Goal: Task Accomplishment & Management: Manage account settings

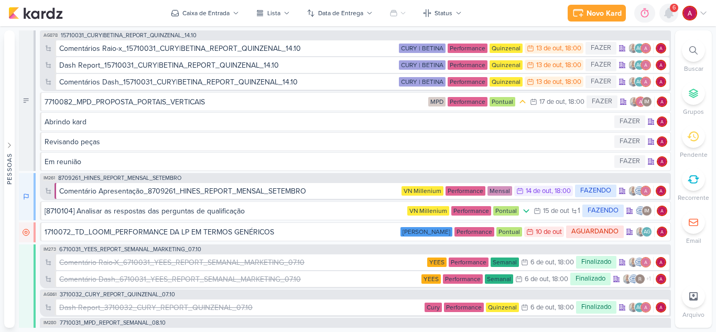
click at [670, 13] on icon at bounding box center [669, 12] width 8 height 9
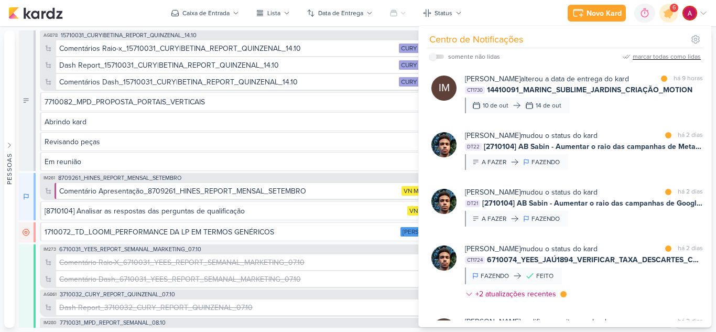
click at [654, 53] on div "marcar todas como lidas" at bounding box center [667, 56] width 68 height 9
click at [219, 8] on div "Caixa de Entrada" at bounding box center [205, 12] width 47 height 9
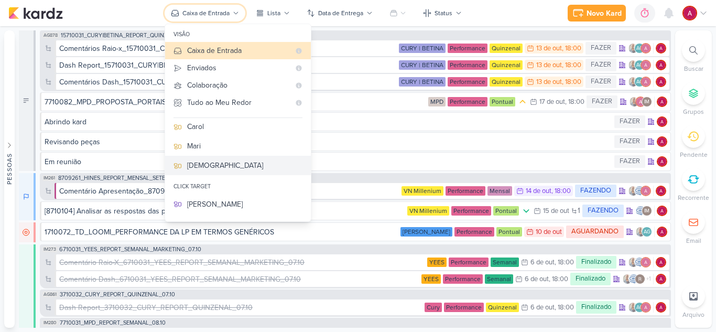
scroll to position [157, 0]
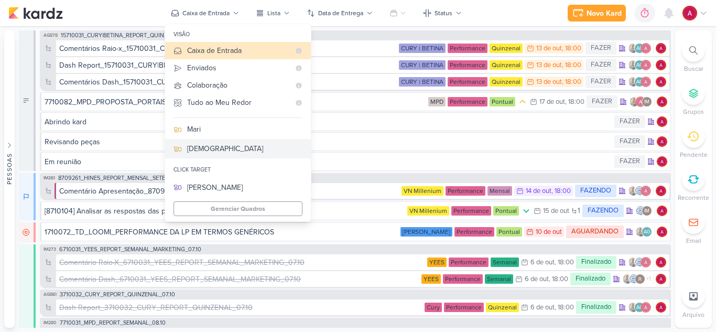
click at [198, 155] on button "[DEMOGRAPHIC_DATA]" at bounding box center [238, 148] width 146 height 19
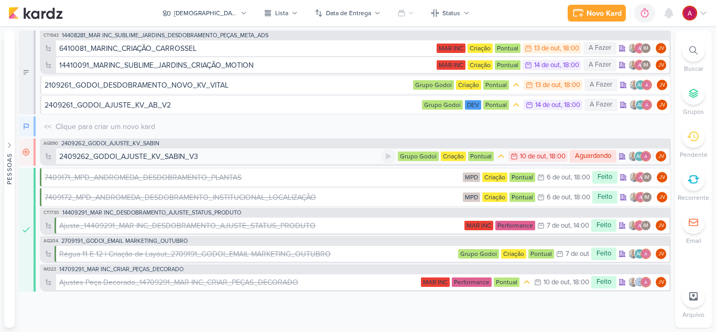
click at [214, 156] on div "2409262_GODOI_AJUSTE_KV_SABIN_V3" at bounding box center [220, 156] width 322 height 11
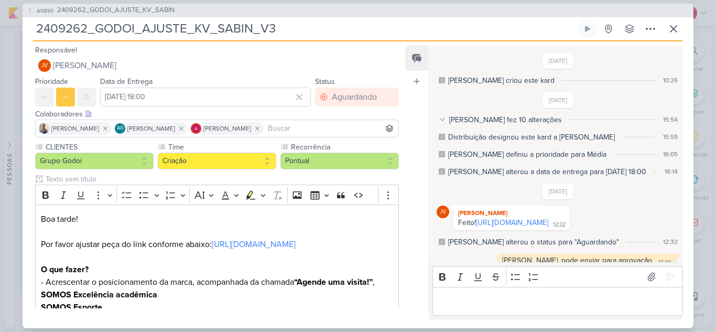
scroll to position [27, 0]
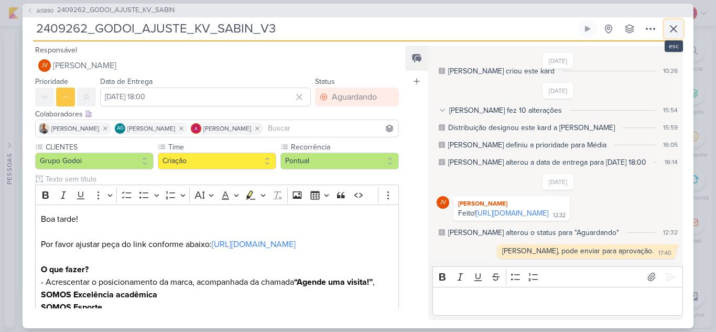
click at [671, 28] on icon at bounding box center [673, 29] width 13 height 13
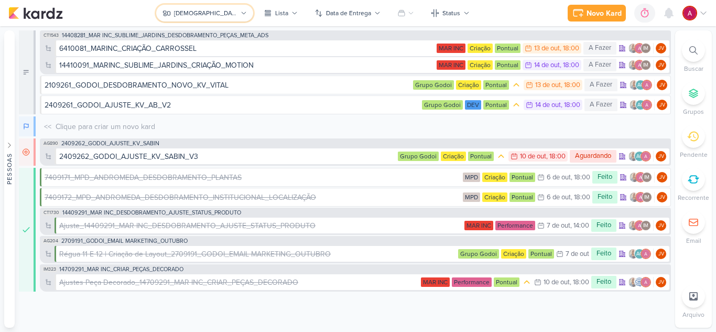
click at [241, 14] on icon at bounding box center [244, 13] width 6 height 6
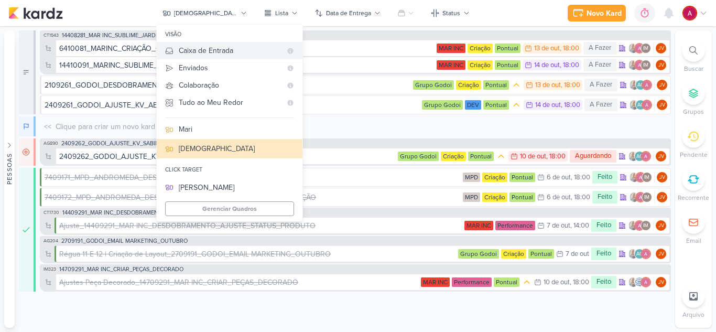
click at [241, 50] on div "Caixa de Entrada" at bounding box center [230, 50] width 103 height 11
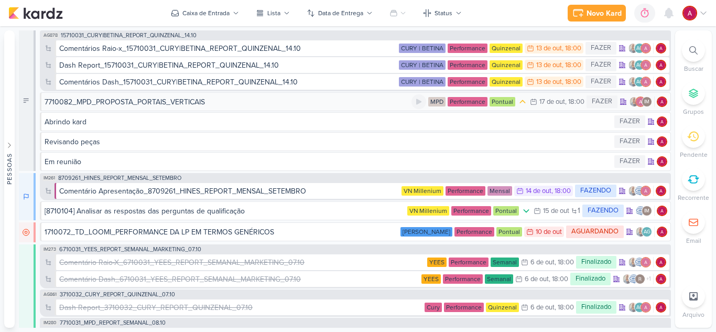
click at [276, 106] on div "7710082_MPD_PROPOSTA_PORTAIS_VERTICAIS" at bounding box center [228, 101] width 367 height 11
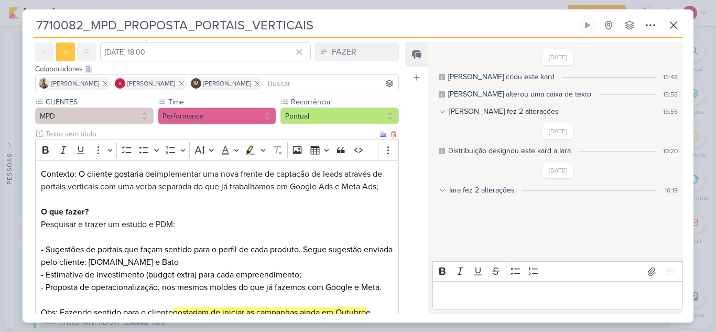
scroll to position [52, 0]
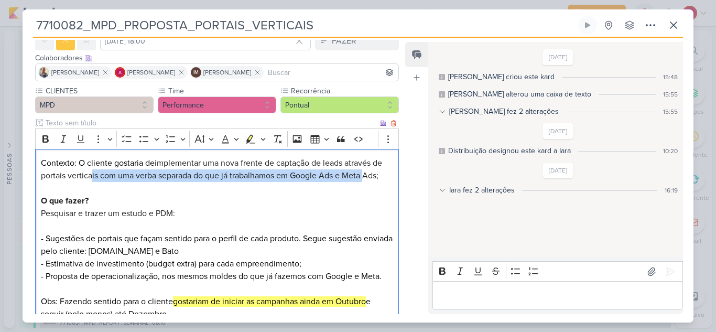
drag, startPoint x: 92, startPoint y: 181, endPoint x: 368, endPoint y: 179, distance: 275.7
click at [368, 179] on p "Contexto: O cliente gostaria de implementar uma nova frente de captação de lead…" at bounding box center [217, 270] width 352 height 226
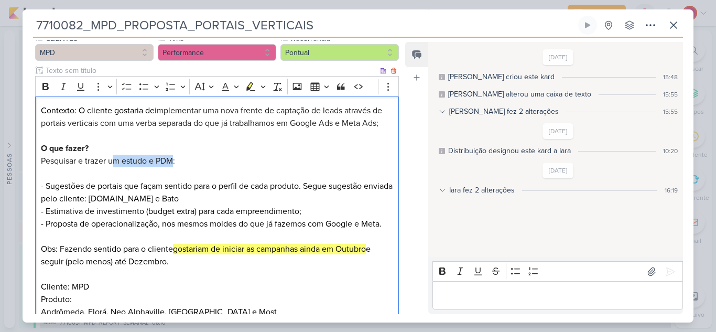
drag, startPoint x: 112, startPoint y: 166, endPoint x: 171, endPoint y: 162, distance: 59.9
click at [171, 162] on span "Pesquisar e trazer um estudo e PDM:" at bounding box center [108, 161] width 134 height 10
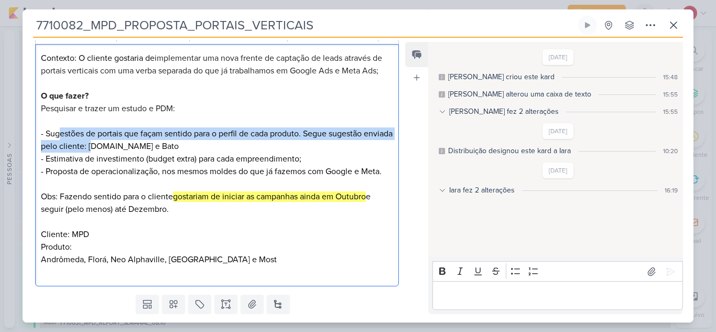
drag, startPoint x: 58, startPoint y: 136, endPoint x: 123, endPoint y: 149, distance: 66.3
click at [123, 149] on p "Contexto: O cliente gostaria de implementar uma nova frente de captação de lead…" at bounding box center [217, 165] width 352 height 226
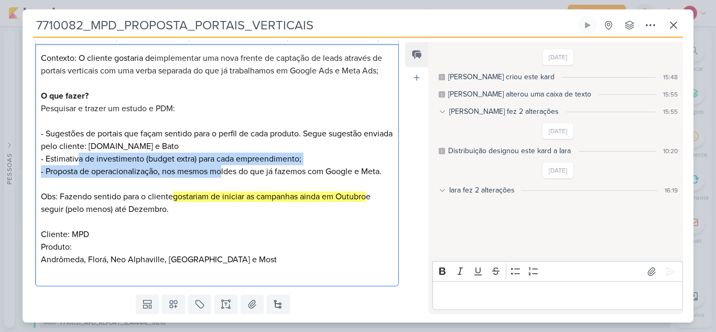
drag, startPoint x: 77, startPoint y: 162, endPoint x: 223, endPoint y: 170, distance: 146.4
click at [223, 170] on p "Contexto: O cliente gostaria de implementar uma nova frente de captação de lead…" at bounding box center [217, 165] width 352 height 226
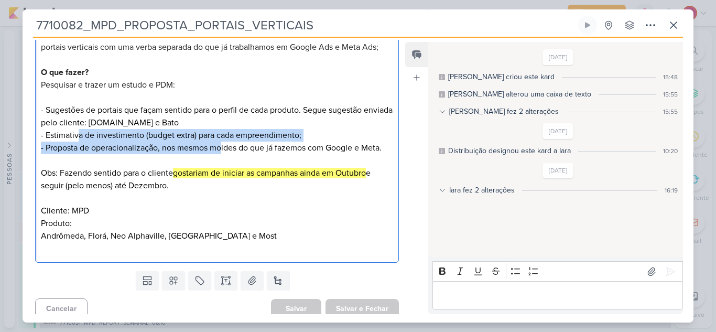
scroll to position [188, 0]
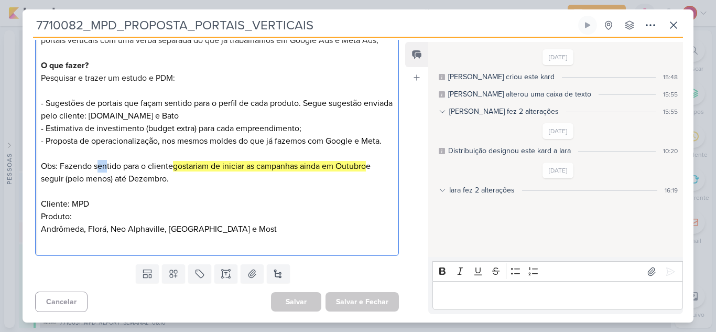
drag, startPoint x: 100, startPoint y: 165, endPoint x: 105, endPoint y: 163, distance: 6.0
click at [105, 163] on p "Contexto: O cliente gostaria de implementar uma nova frente de captação de lead…" at bounding box center [217, 134] width 352 height 226
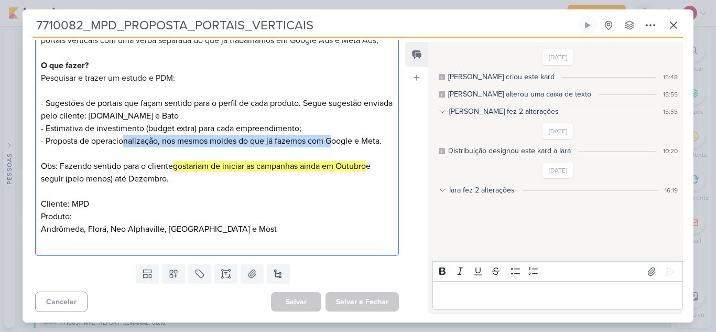
drag, startPoint x: 125, startPoint y: 136, endPoint x: 332, endPoint y: 144, distance: 207.7
click at [332, 144] on p "Contexto: O cliente gostaria de implementar uma nova frente de captação de lead…" at bounding box center [217, 134] width 352 height 226
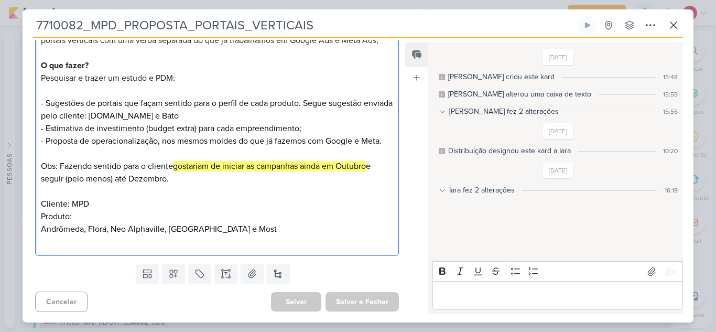
click at [235, 203] on p "Contexto: O cliente gostaria de implementar uma nova frente de captação de lead…" at bounding box center [217, 134] width 352 height 226
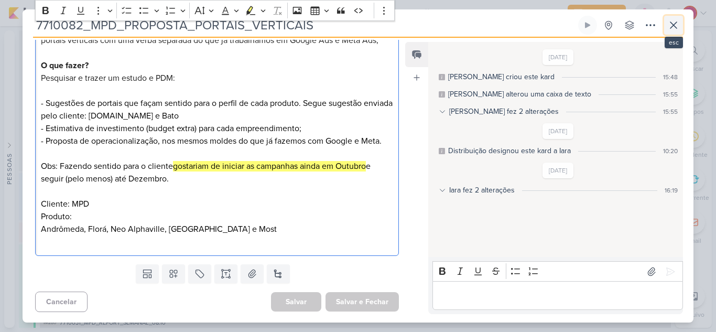
click at [681, 20] on button at bounding box center [673, 25] width 19 height 19
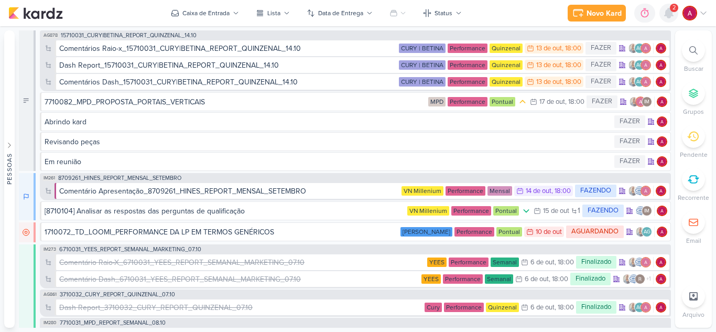
click at [669, 13] on icon at bounding box center [669, 12] width 8 height 9
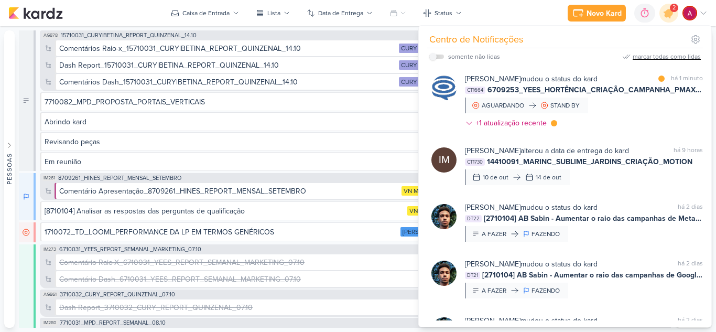
click at [654, 58] on div "marcar todas como lidas" at bounding box center [667, 56] width 68 height 9
click at [669, 14] on icon at bounding box center [669, 13] width 13 height 13
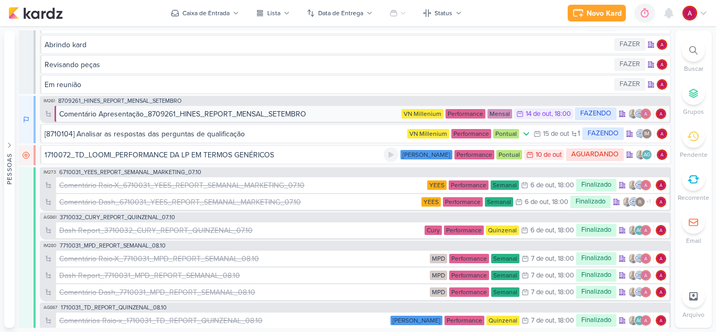
scroll to position [52, 0]
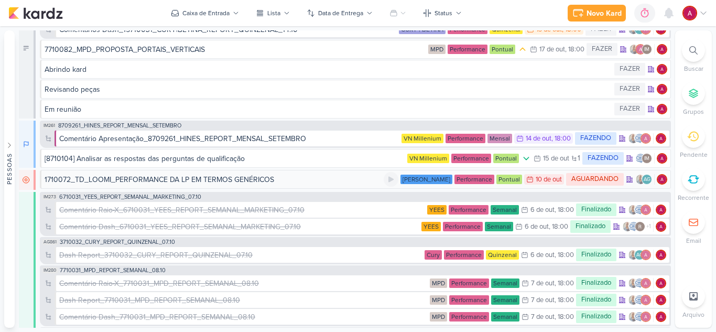
click at [230, 183] on div "1710072_TD_LOOMI_PERFORMANCE DA LP EM TERMOS GENÉRICOS" at bounding box center [160, 179] width 230 height 11
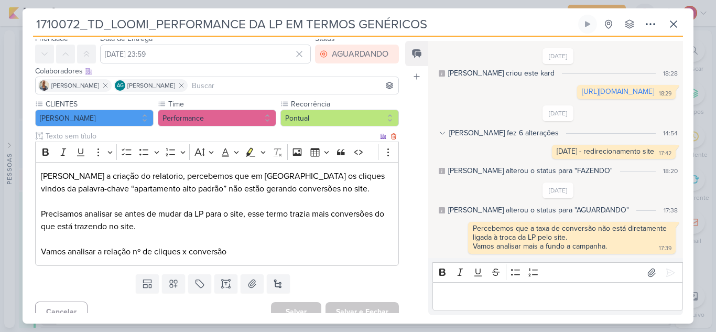
scroll to position [49, 0]
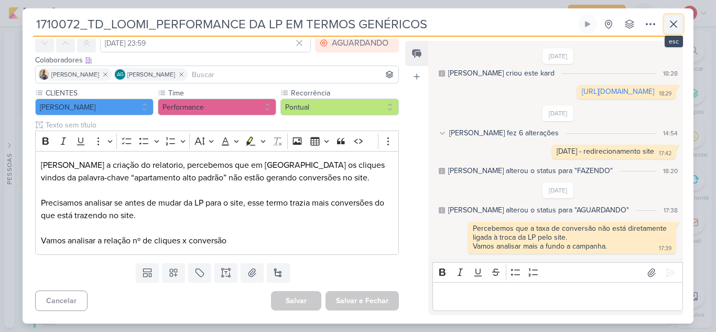
click at [670, 26] on icon at bounding box center [673, 24] width 13 height 13
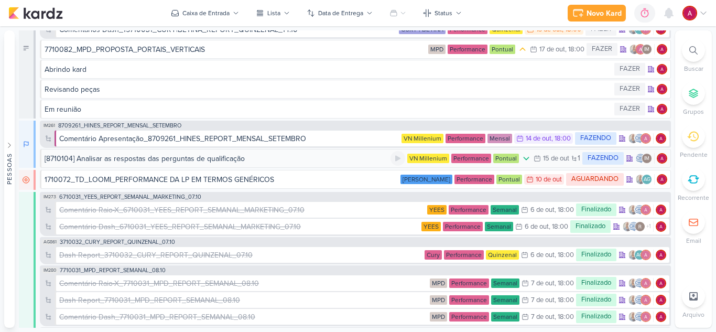
scroll to position [0, 0]
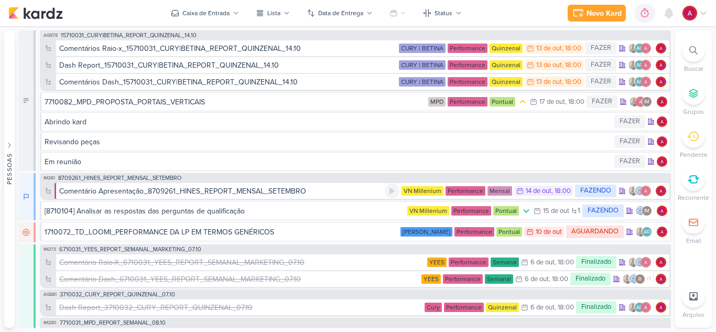
click at [234, 192] on div "Comentário Apresentação_8709261_HINES_REPORT_MENSAL_SETEMBRO" at bounding box center [182, 191] width 247 height 11
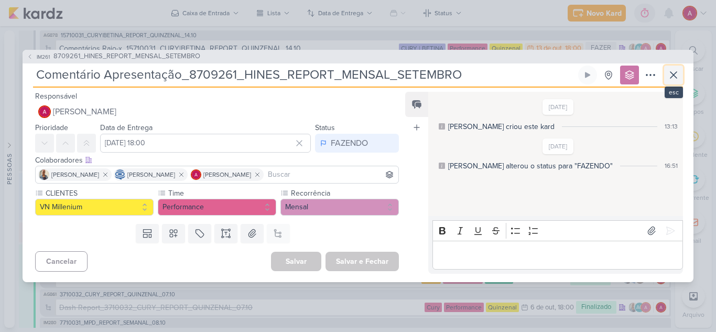
click at [672, 75] on icon at bounding box center [673, 75] width 13 height 13
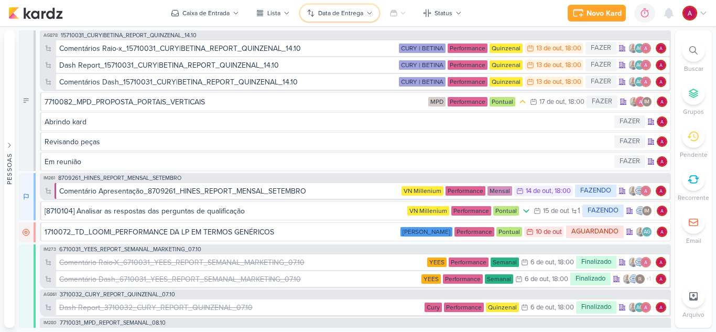
click at [342, 20] on button "Data de Entrega" at bounding box center [339, 13] width 79 height 17
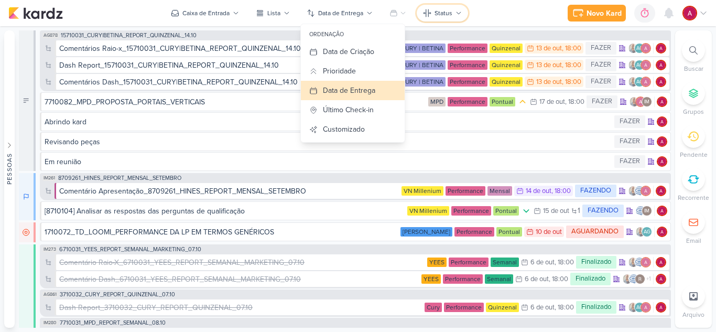
click at [440, 14] on div "Status" at bounding box center [444, 12] width 18 height 9
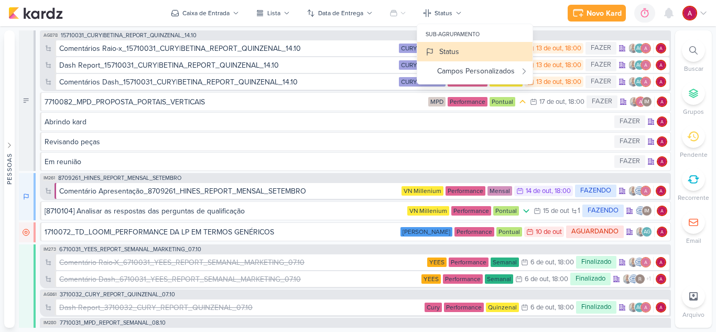
click at [511, 9] on div "Novo Kard Ctrl + k 0h0m Sessão desligada... Hoje 0h0m Semana 0h0m Mês 0h0m" at bounding box center [357, 13] width 699 height 26
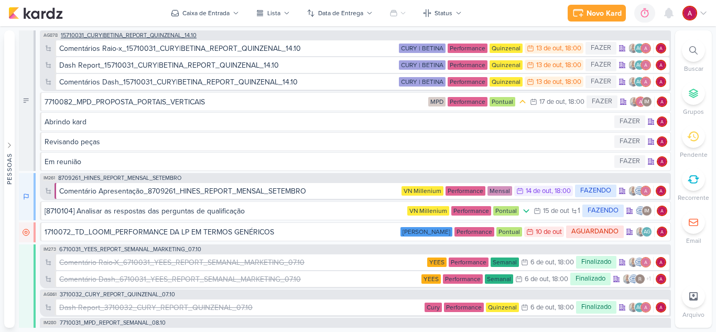
click at [144, 34] on span "15710031_CURY|BETINA_REPORT_QUINZENAL_14.10" at bounding box center [129, 35] width 136 height 6
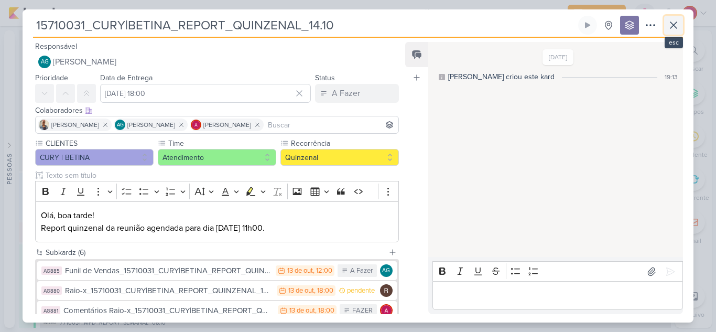
click at [675, 23] on icon at bounding box center [673, 25] width 13 height 13
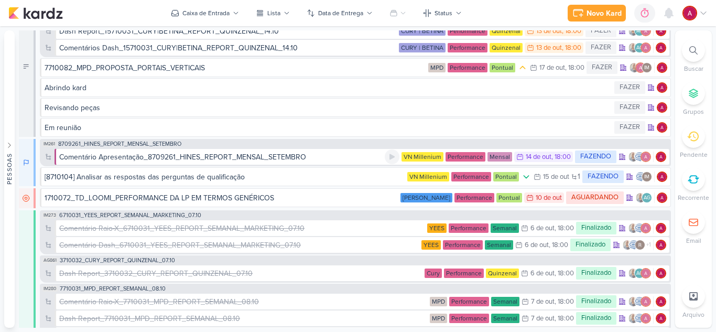
scroll to position [52, 0]
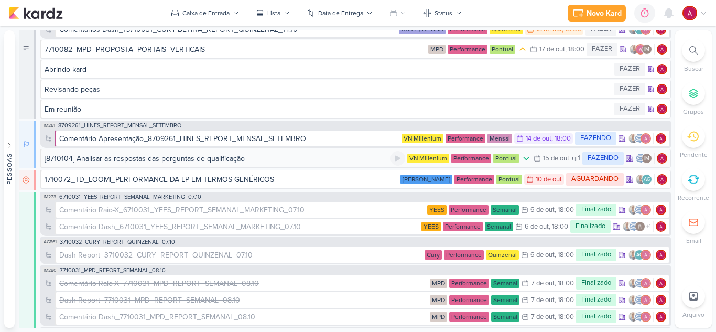
click at [231, 160] on div "[8710104] Analisar as respostas das perguntas de qualificação" at bounding box center [145, 158] width 200 height 11
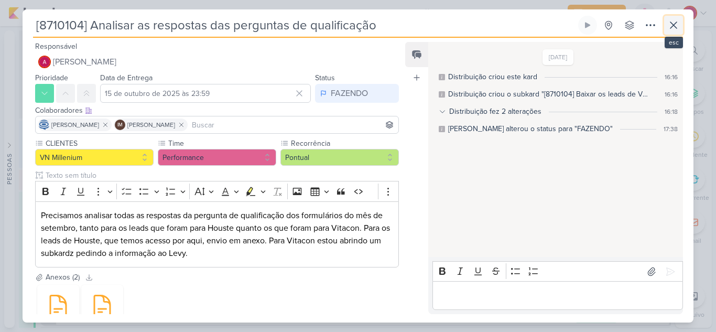
click at [667, 31] on button at bounding box center [673, 25] width 19 height 19
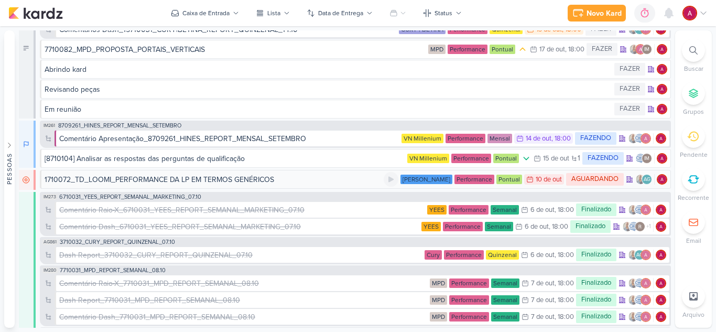
scroll to position [0, 0]
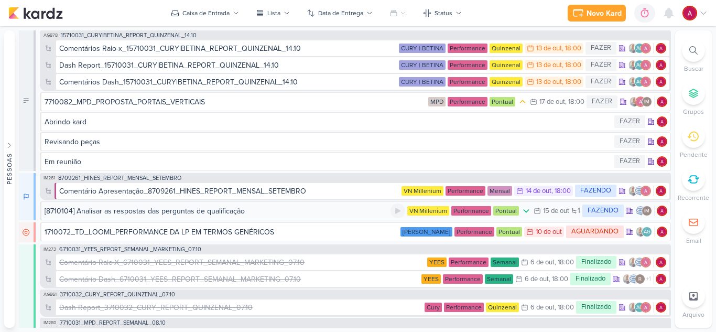
click at [177, 211] on div "[8710104] Analisar as respostas das perguntas de qualificação" at bounding box center [145, 210] width 200 height 11
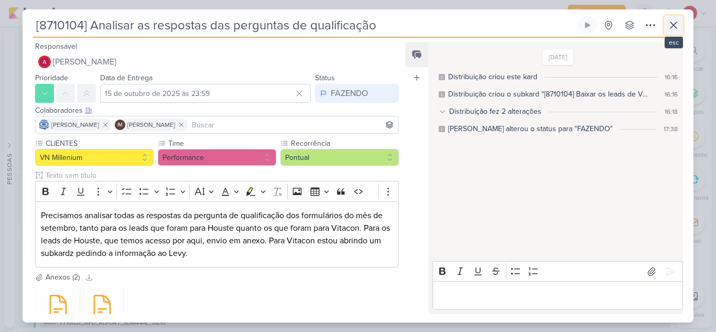
click at [670, 30] on icon at bounding box center [673, 25] width 13 height 13
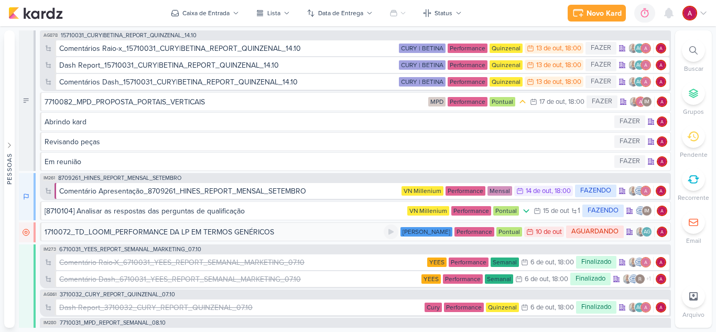
click at [159, 233] on div "1710072_TD_LOOMI_PERFORMANCE DA LP EM TERMOS GENÉRICOS" at bounding box center [160, 231] width 230 height 11
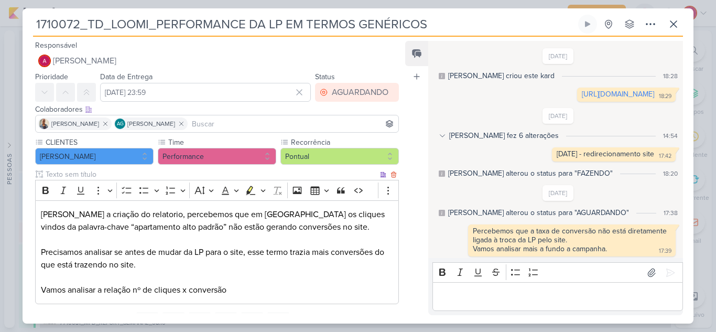
scroll to position [3, 0]
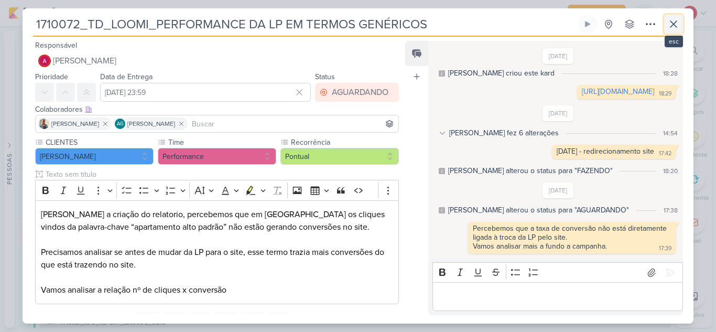
click at [667, 26] on icon at bounding box center [673, 24] width 13 height 13
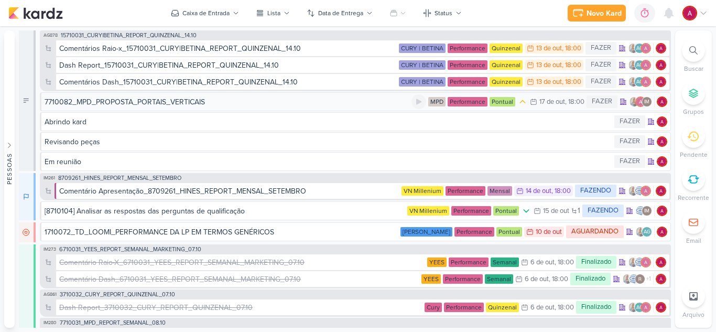
click at [131, 100] on div "7710082_MPD_PROPOSTA_PORTAIS_VERTICAIS" at bounding box center [125, 101] width 160 height 11
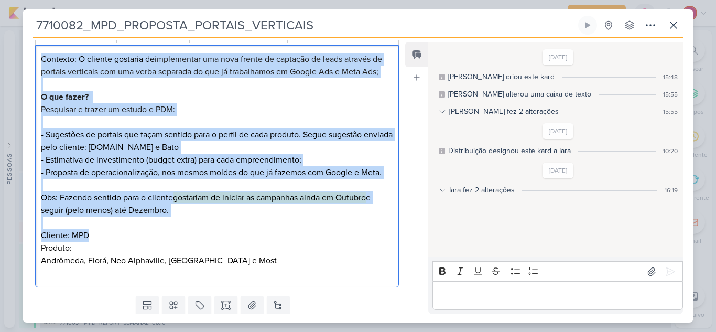
scroll to position [157, 0]
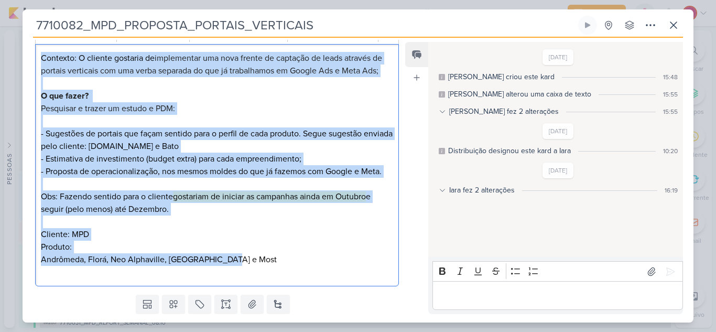
drag, startPoint x: 42, startPoint y: 216, endPoint x: 240, endPoint y: 264, distance: 202.9
click at [240, 264] on p "Contexto: O cliente gostaria de implementar uma nova frente de captação de lead…" at bounding box center [217, 165] width 352 height 226
copy p "Contexto: O cliente gostaria de implementar uma nova frente de captação de lead…"
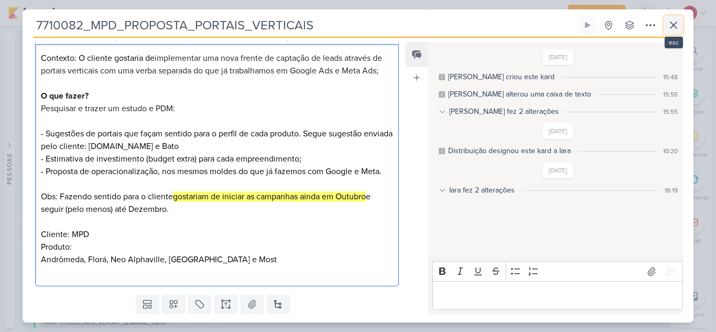
click at [670, 22] on icon at bounding box center [673, 25] width 6 height 6
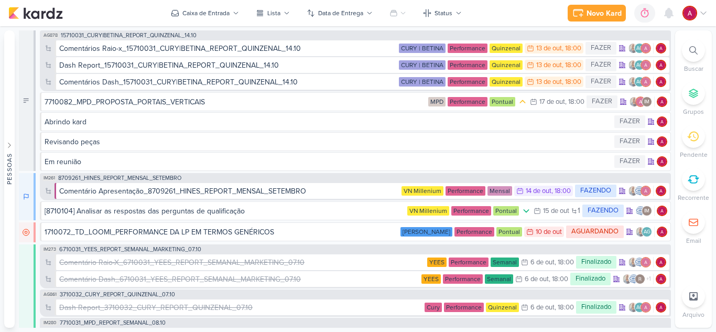
click at [693, 54] on icon at bounding box center [693, 50] width 8 height 8
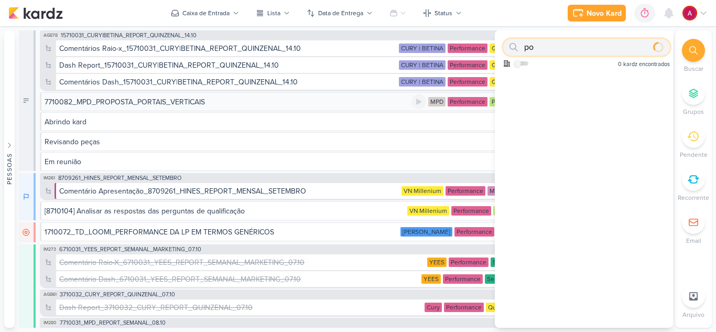
type input "p"
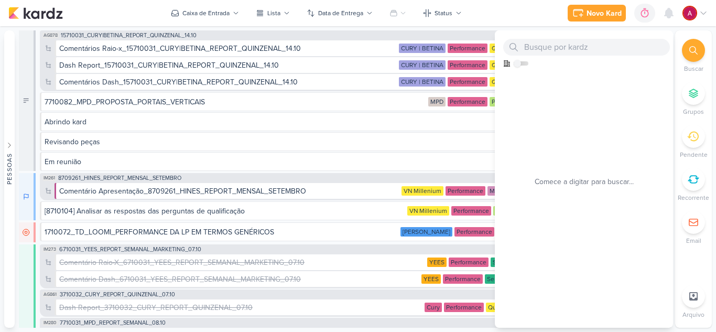
click at [701, 55] on div at bounding box center [693, 50] width 23 height 23
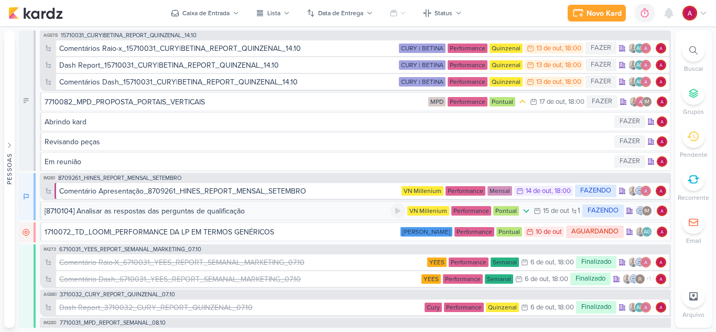
click at [226, 211] on div "[8710104] Analisar as respostas das perguntas de qualificação" at bounding box center [145, 210] width 200 height 11
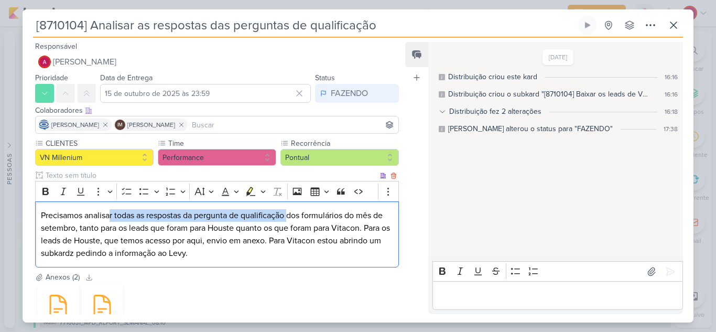
drag, startPoint x: 110, startPoint y: 218, endPoint x: 292, endPoint y: 220, distance: 182.4
click at [292, 220] on p "Precisamos analisar todas as respostas da pergunta de qualificação dos formulár…" at bounding box center [217, 234] width 352 height 50
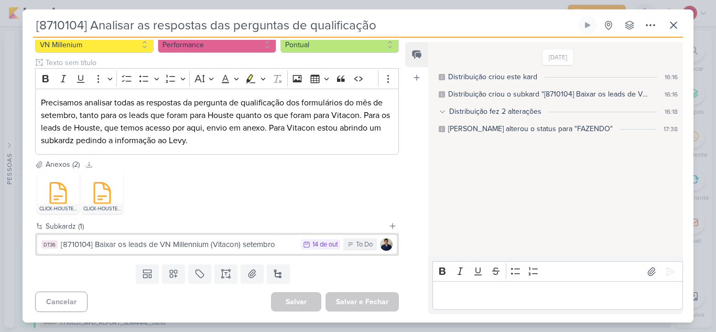
scroll to position [0, 0]
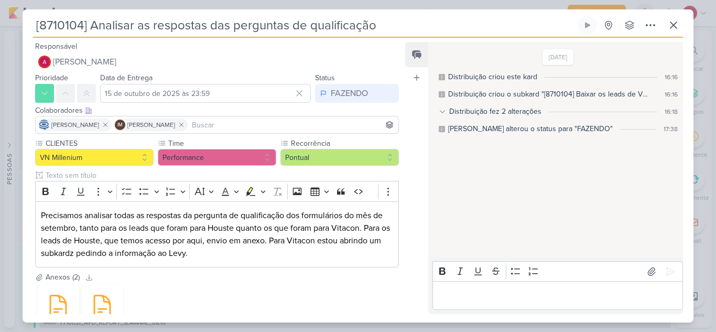
drag, startPoint x: 34, startPoint y: 26, endPoint x: 403, endPoint y: 30, distance: 369.0
click at [403, 30] on input "[8710104] Analisar as respostas das perguntas de qualificação" at bounding box center [304, 25] width 543 height 19
click at [589, 22] on icon at bounding box center [587, 25] width 8 height 8
click at [646, 275] on icon at bounding box center [651, 271] width 10 height 10
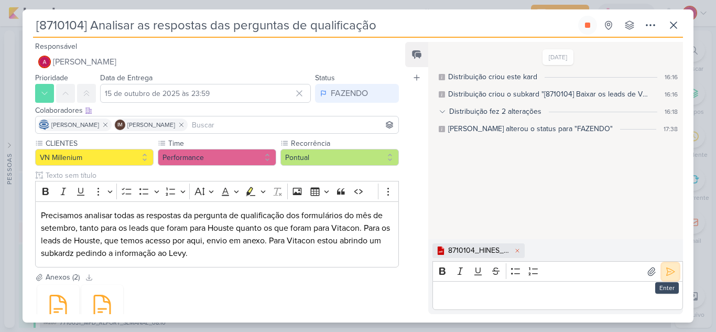
click at [666, 273] on icon at bounding box center [670, 271] width 10 height 10
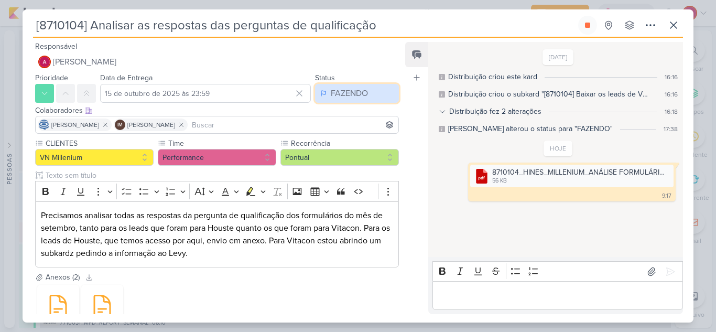
click at [341, 97] on div "FAZENDO" at bounding box center [349, 93] width 37 height 13
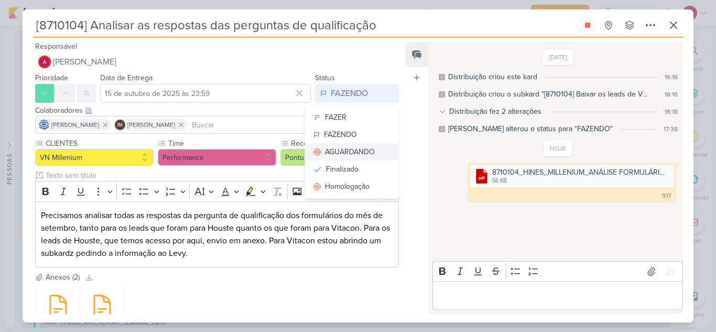
click at [341, 149] on div "AGUARDANDO" at bounding box center [350, 151] width 50 height 11
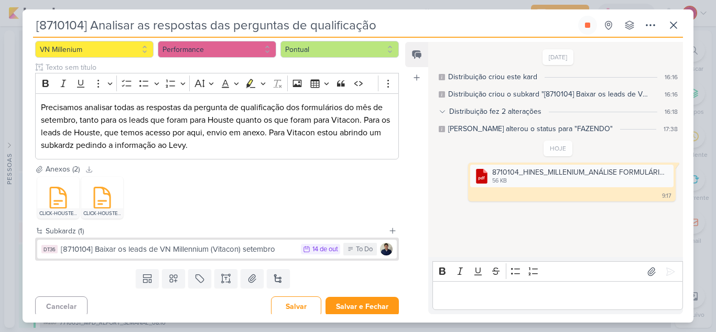
scroll to position [113, 0]
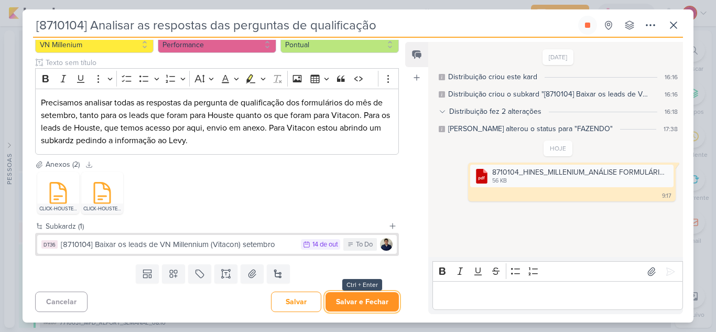
click at [361, 303] on button "Salvar e Fechar" at bounding box center [361, 301] width 73 height 19
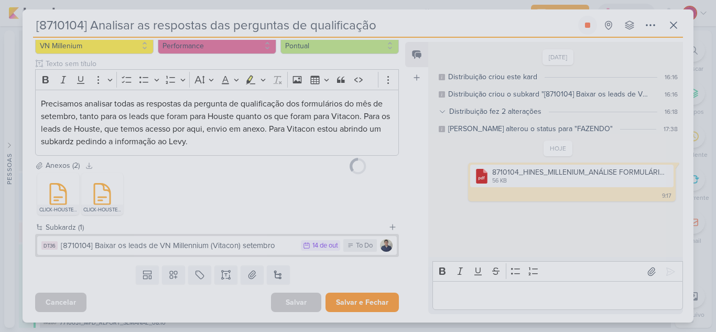
scroll to position [112, 0]
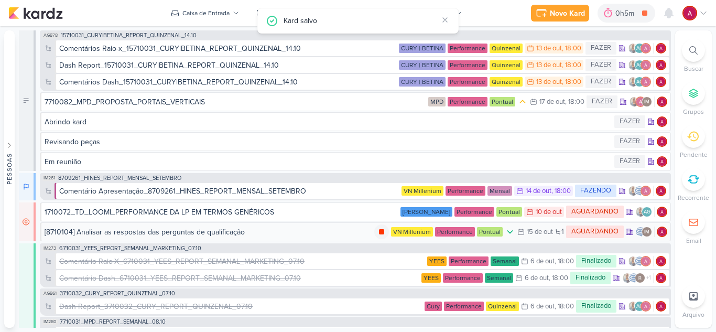
click at [379, 230] on icon at bounding box center [381, 231] width 5 height 5
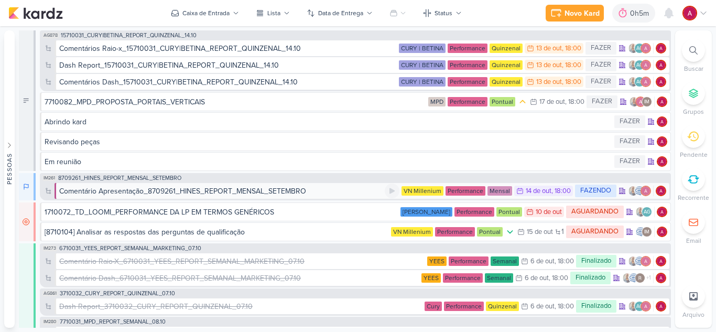
click at [250, 191] on div "Comentário Apresentação_8709261_HINES_REPORT_MENSAL_SETEMBRO" at bounding box center [182, 191] width 247 height 11
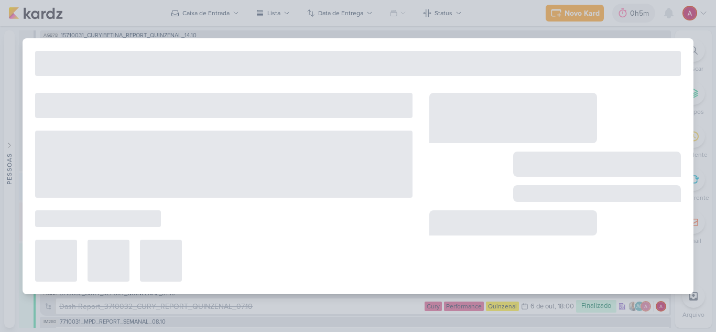
type input "Comentário Apresentação_8709261_HINES_REPORT_MENSAL_SETEMBRO"
type input "[DATE] 18:00"
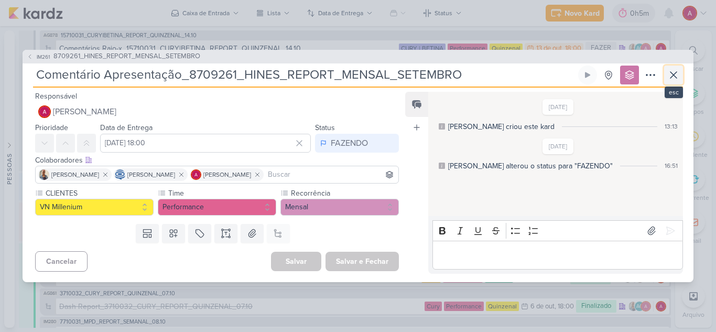
click at [670, 80] on icon at bounding box center [673, 75] width 13 height 13
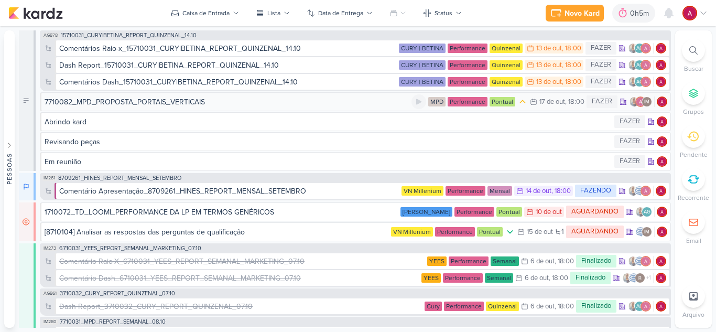
click at [207, 102] on div "7710082_MPD_PROPOSTA_PORTAIS_VERTICAIS" at bounding box center [228, 101] width 367 height 11
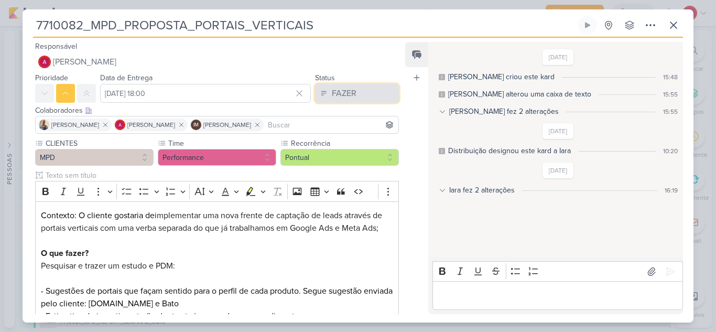
click at [350, 94] on div "FAZER" at bounding box center [344, 93] width 25 height 13
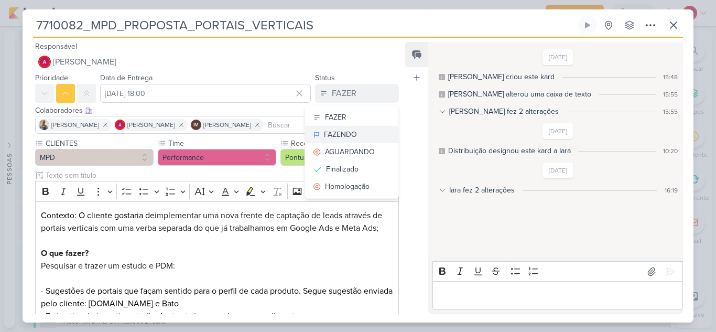
click at [341, 136] on div "FAZENDO" at bounding box center [340, 134] width 33 height 11
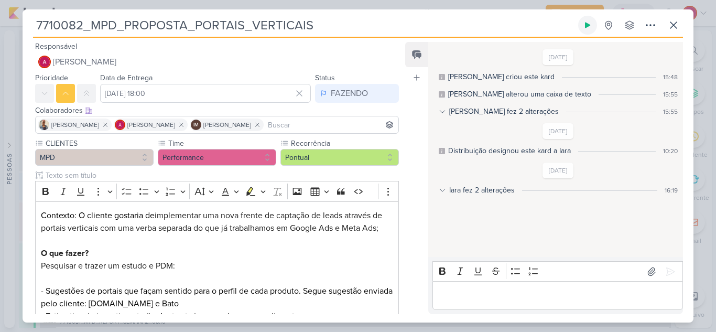
click at [589, 26] on icon at bounding box center [587, 25] width 8 height 8
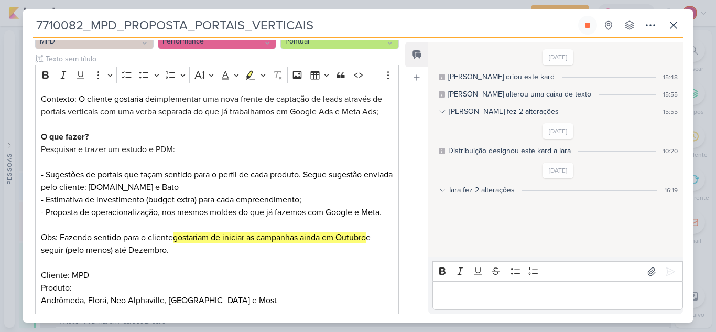
scroll to position [188, 0]
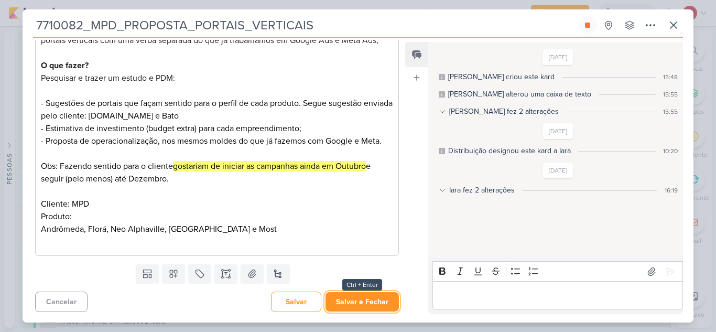
click at [354, 300] on button "Salvar e Fechar" at bounding box center [361, 301] width 73 height 19
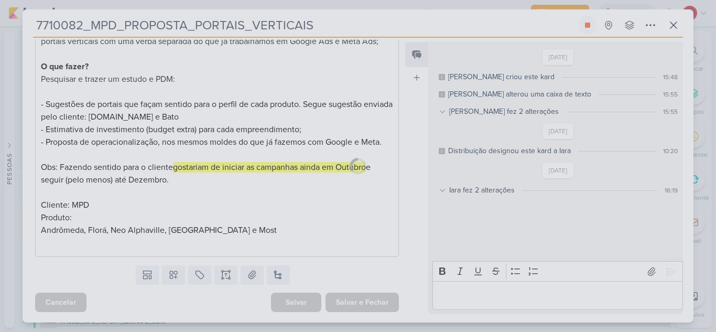
scroll to position [187, 0]
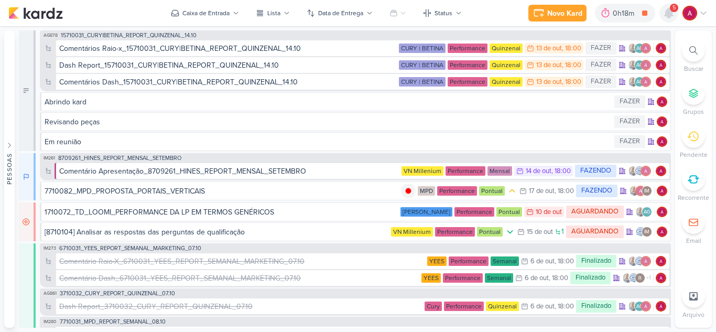
click at [669, 17] on icon at bounding box center [669, 12] width 8 height 9
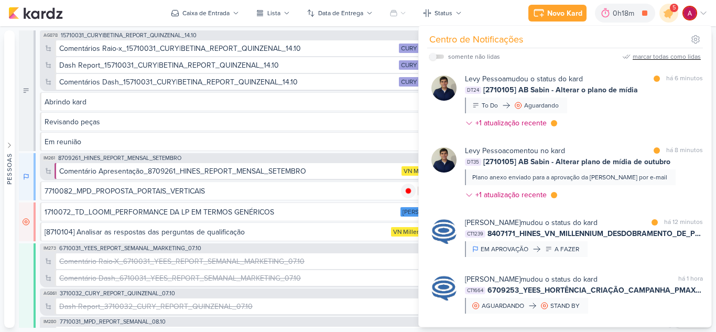
click at [650, 61] on div "somente não lidas marcar todas como lidas" at bounding box center [565, 56] width 272 height 17
click at [649, 57] on div "marcar todas como lidas" at bounding box center [667, 56] width 68 height 9
click at [674, 16] on icon at bounding box center [669, 13] width 18 height 18
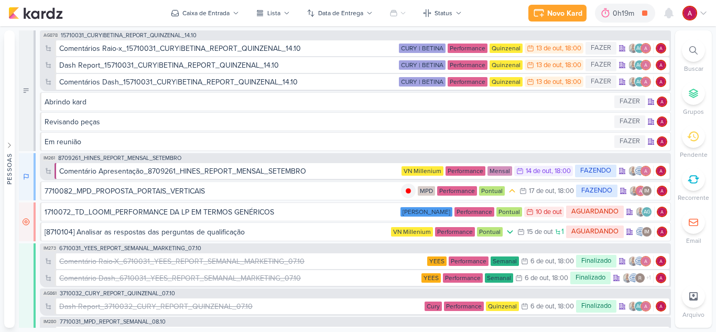
click at [695, 56] on div at bounding box center [693, 50] width 23 height 23
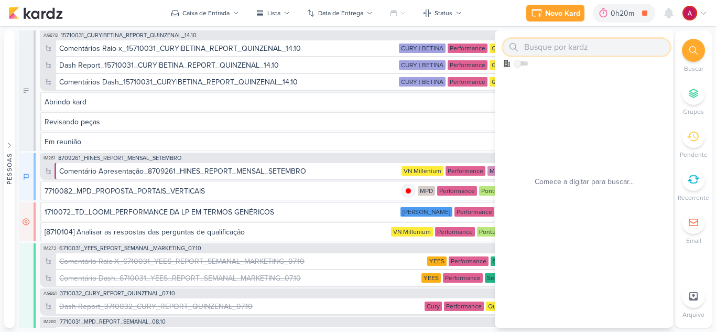
paste input "7710082"
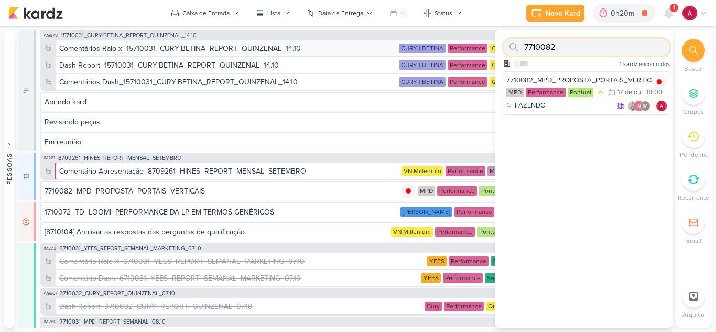
drag, startPoint x: 577, startPoint y: 48, endPoint x: 484, endPoint y: 53, distance: 93.4
click at [485, 53] on div "Pessoas [GEOGRAPHIC_DATA] AG A l i n e G i m e n e z G r a c i a n o C a r l o …" at bounding box center [358, 178] width 716 height 297
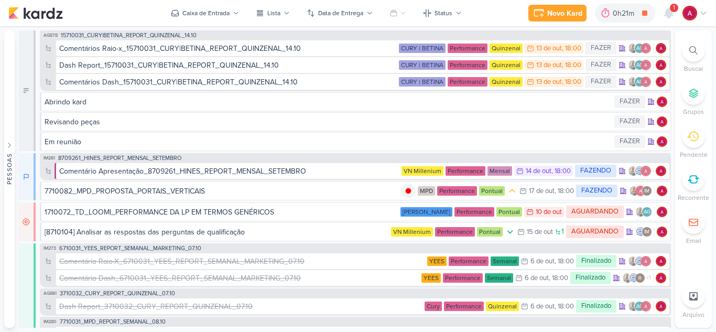
click at [696, 47] on icon at bounding box center [693, 50] width 8 height 8
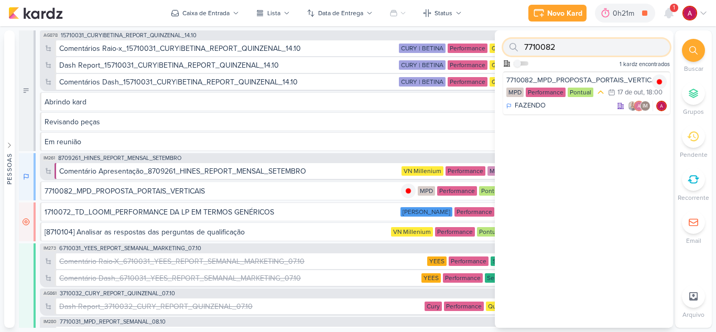
paste input "08141"
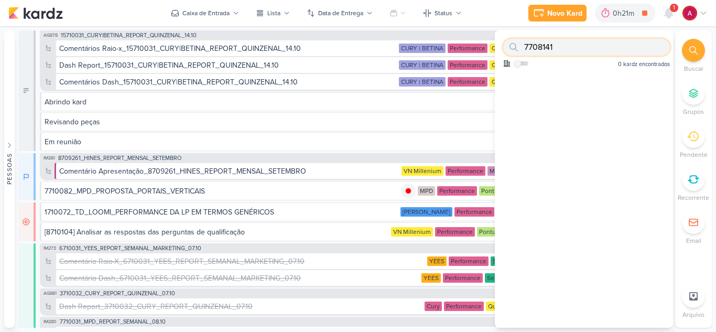
type input "7708141"
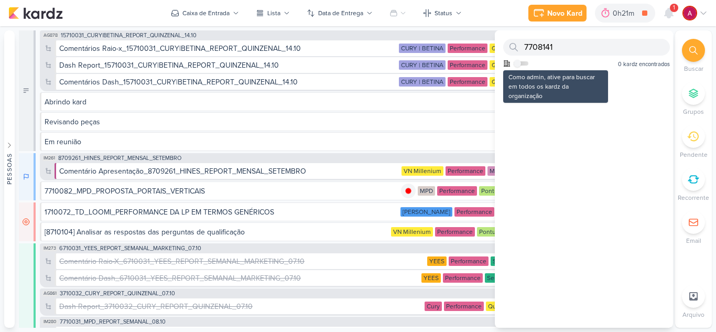
click at [521, 64] on label at bounding box center [521, 63] width 15 height 4
click at [521, 64] on input "checkbox" at bounding box center [517, 63] width 7 height 7
checkbox input "true"
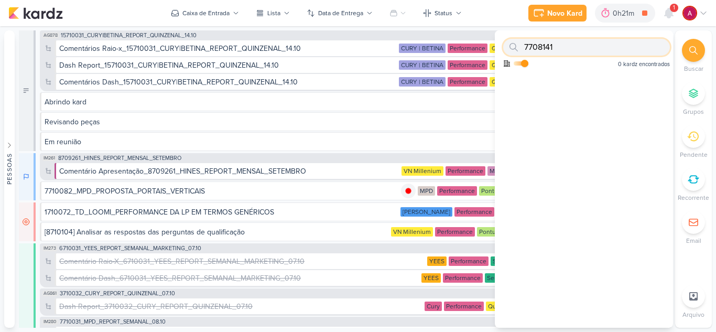
click at [556, 44] on input "7708141" at bounding box center [586, 47] width 167 height 17
drag, startPoint x: 557, startPoint y: 50, endPoint x: 519, endPoint y: 52, distance: 38.3
click at [519, 52] on div "7708141" at bounding box center [586, 47] width 167 height 17
paste input "08"
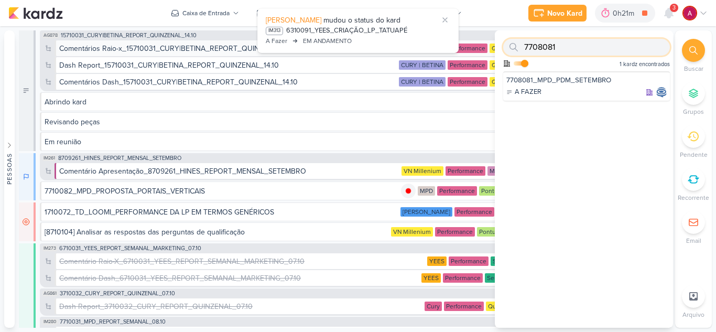
drag, startPoint x: 569, startPoint y: 45, endPoint x: 483, endPoint y: 53, distance: 86.4
click at [483, 53] on div "Pessoas [GEOGRAPHIC_DATA] AG A l i n e G i m e n e z G r a c i a n o C a r l o …" at bounding box center [358, 178] width 716 height 297
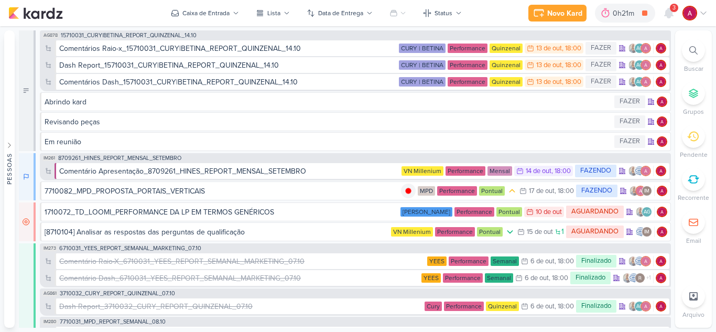
click at [685, 49] on div at bounding box center [693, 50] width 23 height 23
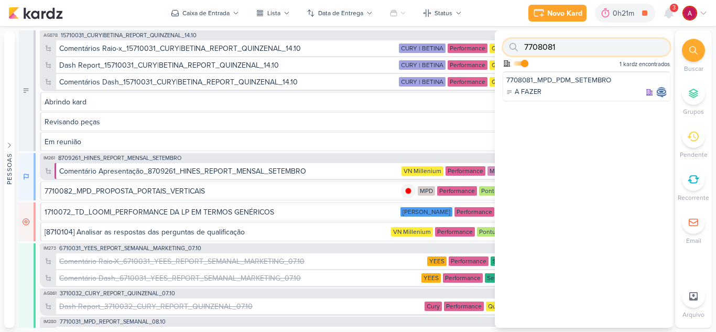
paste input "14"
type input "7708141"
drag, startPoint x: 593, startPoint y: 50, endPoint x: 508, endPoint y: 56, distance: 85.1
click at [508, 56] on div "7708141 Como admin, ative para buscar em todos os kardz da organização 0 kardz …" at bounding box center [584, 50] width 178 height 41
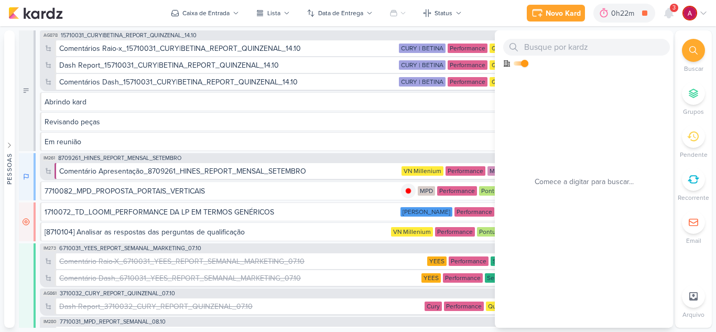
click at [494, 14] on div "Novo Kard Ctrl + k 0h22m 7710082_MPD_PROPOSTA_PORTAIS_VERTICAIS 0h16m Hoje 0h22…" at bounding box center [357, 13] width 699 height 26
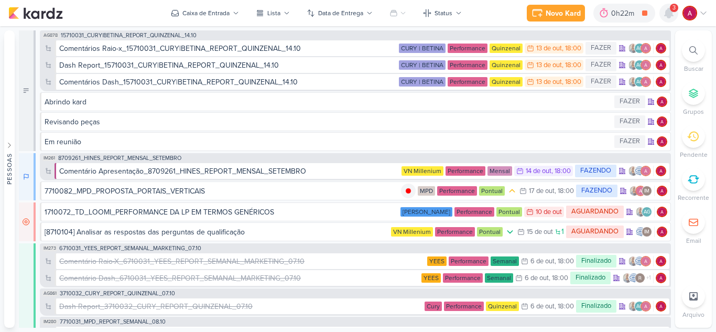
click at [667, 10] on icon at bounding box center [669, 12] width 8 height 9
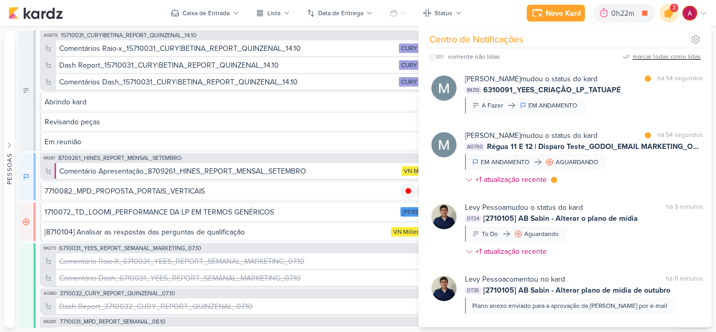
click at [667, 10] on icon at bounding box center [669, 13] width 18 height 18
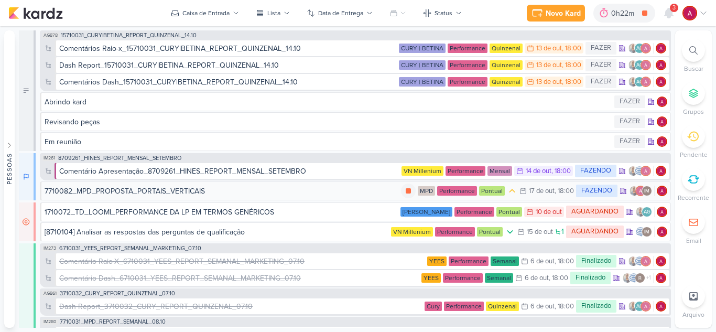
click at [226, 193] on div "7710082_MPD_PROPOSTA_PORTAIS_VERTICAIS" at bounding box center [223, 191] width 356 height 11
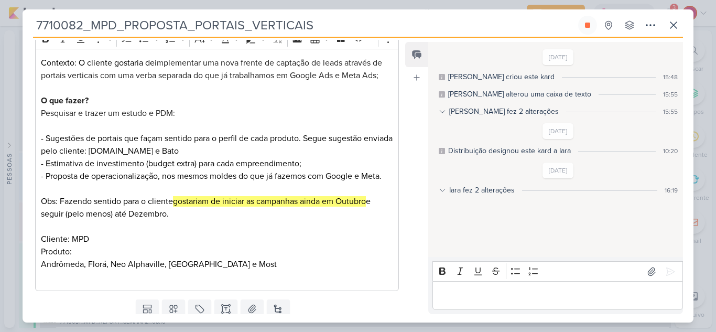
scroll to position [134, 0]
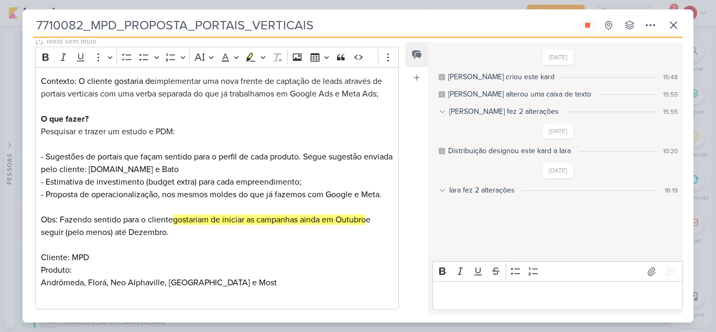
click at [482, 6] on div "7710082_MPD_PROPOSTA_PORTAIS_VERTICAIS Criado por [PERSON_NAME]" at bounding box center [358, 166] width 716 height 332
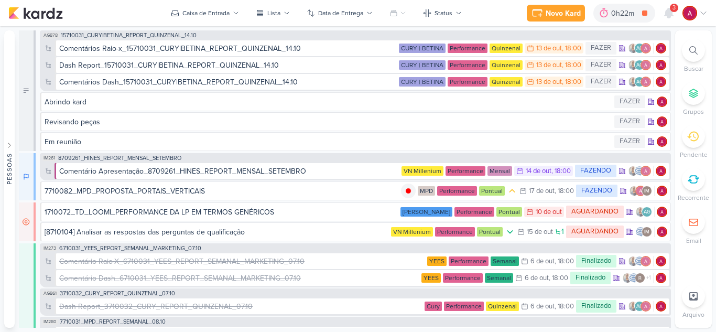
click at [690, 54] on icon at bounding box center [693, 50] width 8 height 8
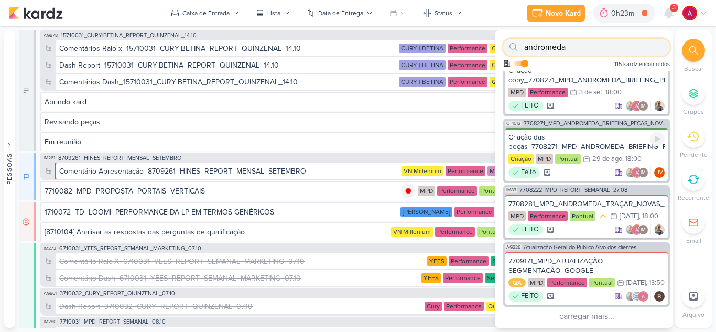
scroll to position [970, 0]
type input "andromeda"
click at [577, 199] on div "7708281_MPD_ANDROMEDA_TRAÇAR_NOVAS_ESTRATÉGIAS" at bounding box center [586, 203] width 156 height 9
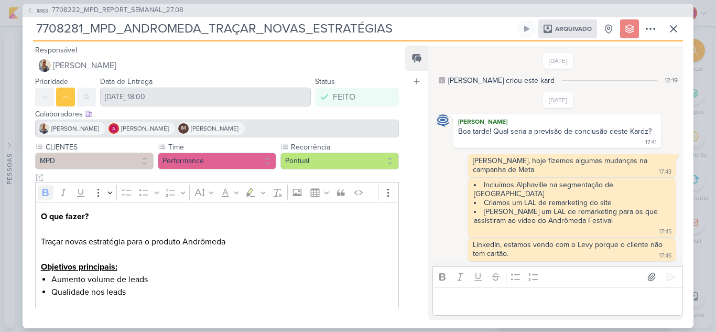
scroll to position [480, 0]
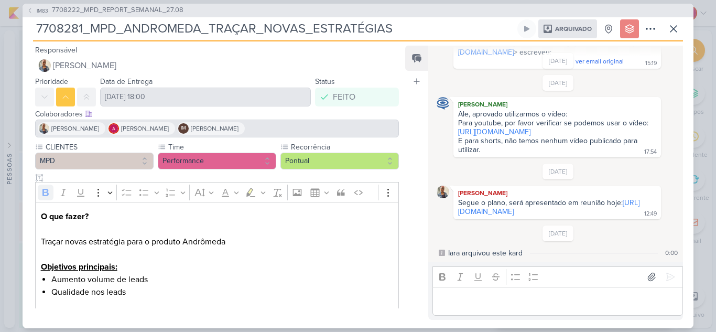
drag, startPoint x: 496, startPoint y: 198, endPoint x: 397, endPoint y: 69, distance: 162.7
click at [496, 198] on link "[URL][DOMAIN_NAME]" at bounding box center [548, 207] width 181 height 18
click at [677, 32] on icon at bounding box center [673, 29] width 13 height 13
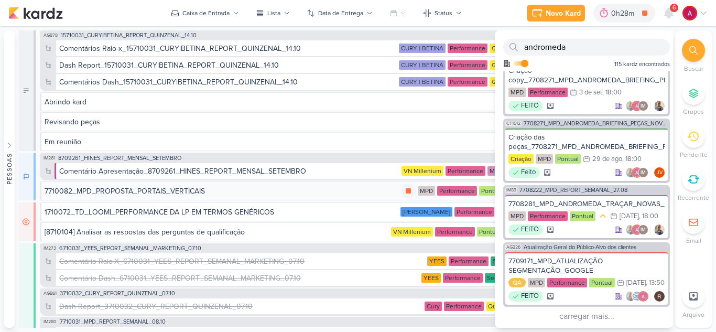
click at [160, 193] on div "7710082_MPD_PROPOSTA_PORTAIS_VERTICAIS" at bounding box center [125, 191] width 160 height 11
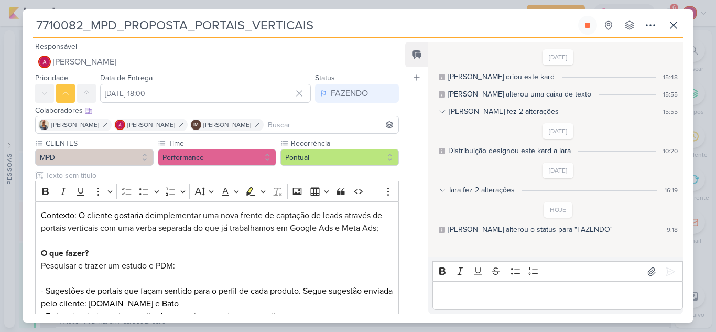
click at [458, 298] on p "Editor editing area: main" at bounding box center [558, 295] width 240 height 13
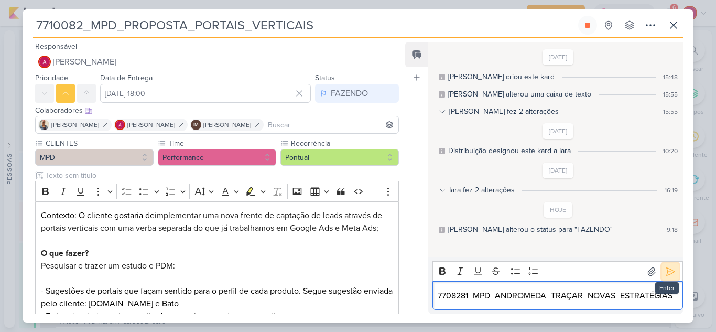
click at [667, 272] on icon at bounding box center [671, 271] width 8 height 8
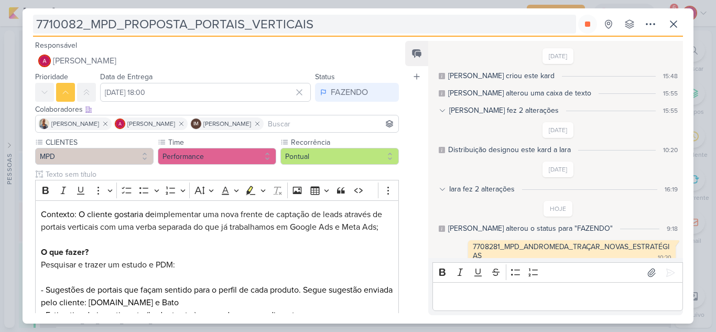
scroll to position [9, 0]
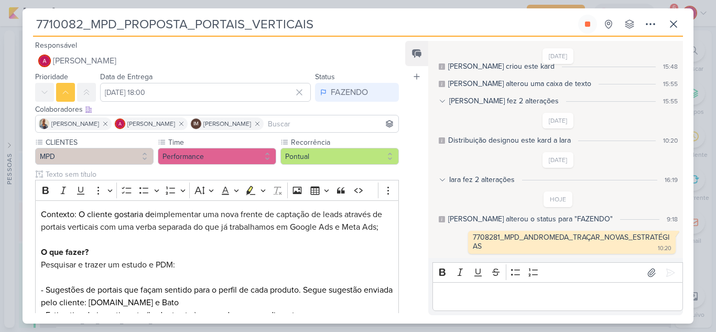
drag, startPoint x: 41, startPoint y: 24, endPoint x: 81, endPoint y: 26, distance: 39.4
click at [81, 26] on input "7710082_MPD_PROPOSTA_PORTAIS_VERTICAIS" at bounding box center [304, 24] width 543 height 19
click at [588, 21] on icon at bounding box center [587, 23] width 5 height 5
click at [675, 25] on icon at bounding box center [673, 24] width 6 height 6
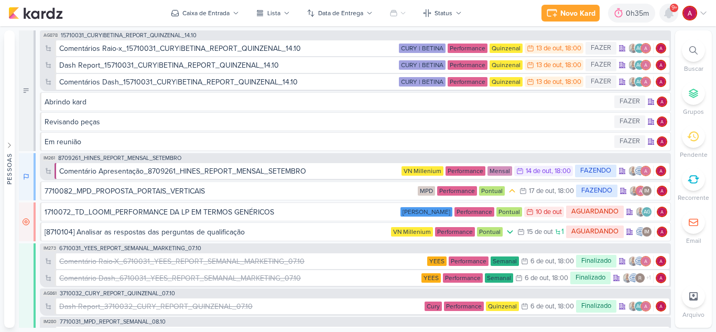
click at [670, 15] on icon at bounding box center [669, 12] width 8 height 9
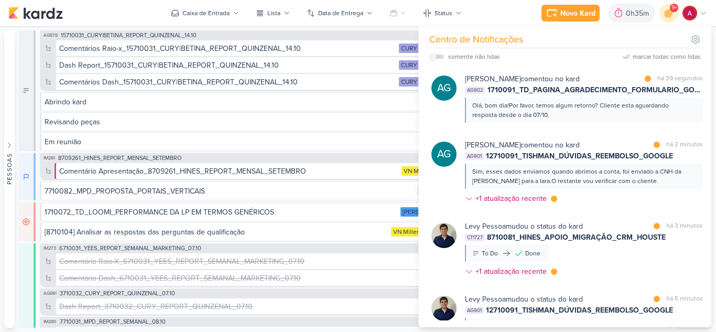
click at [648, 58] on div "marcar todas como lidas" at bounding box center [667, 56] width 68 height 9
click at [666, 16] on icon at bounding box center [669, 13] width 13 height 13
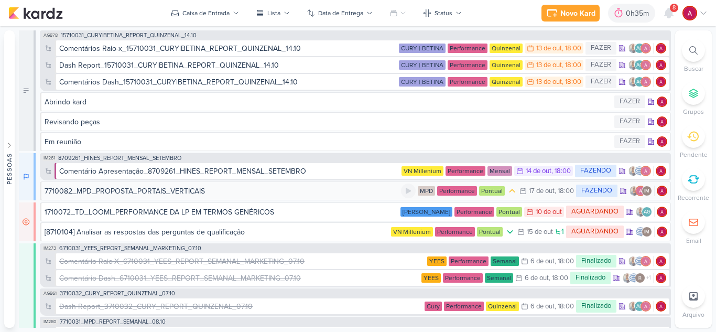
click at [183, 193] on div "7710082_MPD_PROPOSTA_PORTAIS_VERTICAIS" at bounding box center [125, 191] width 160 height 11
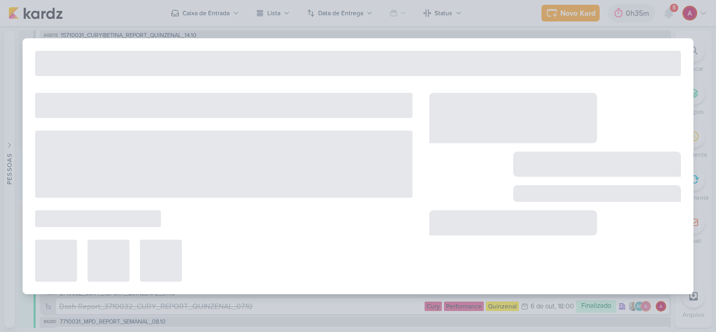
drag, startPoint x: 307, startPoint y: 213, endPoint x: 359, endPoint y: 206, distance: 52.3
click at [356, 207] on div at bounding box center [223, 187] width 377 height 189
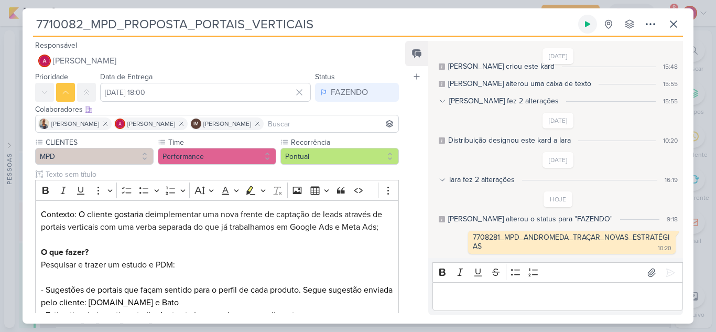
click at [592, 26] on button at bounding box center [587, 24] width 19 height 19
click at [588, 27] on icon at bounding box center [587, 23] width 5 height 5
click at [678, 24] on icon at bounding box center [673, 24] width 13 height 13
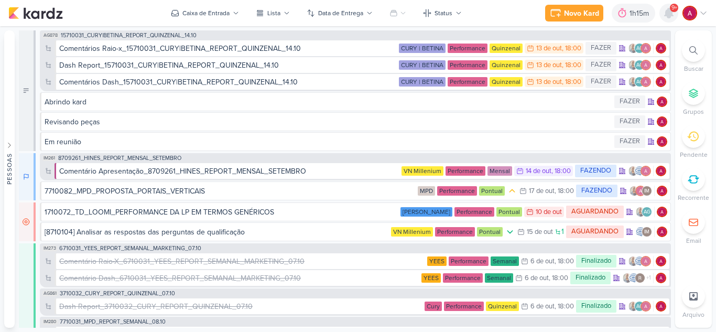
click at [671, 14] on icon at bounding box center [669, 12] width 8 height 9
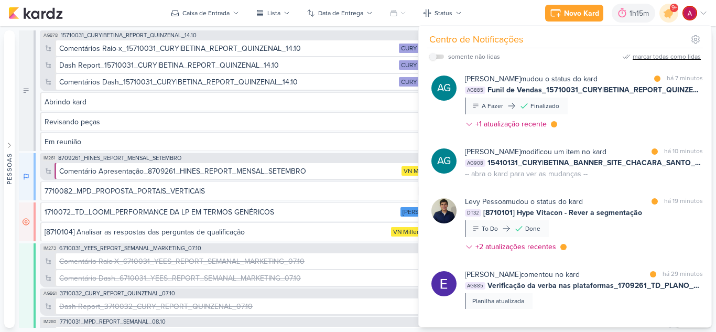
click at [671, 54] on div "marcar todas como lidas" at bounding box center [667, 56] width 68 height 9
click at [170, 37] on span "15710031_CURY|BETINA_REPORT_QUINZENAL_14.10" at bounding box center [129, 35] width 136 height 6
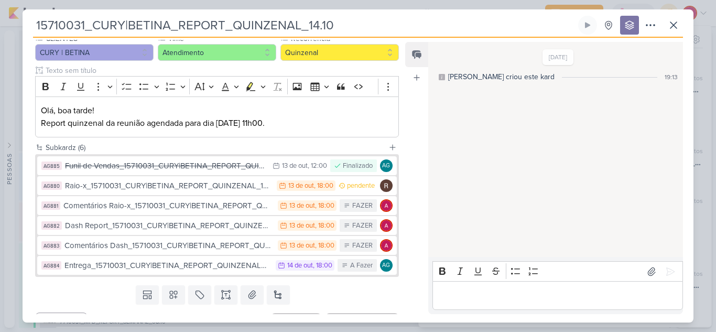
scroll to position [126, 0]
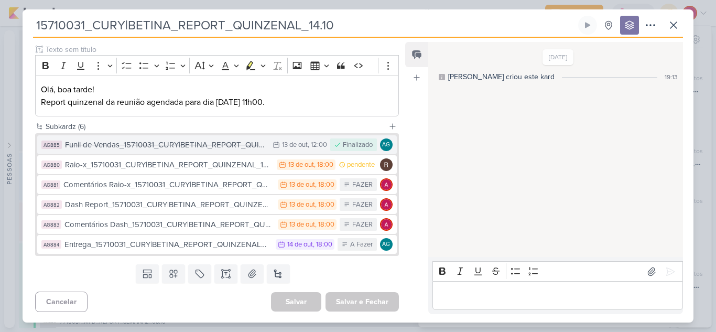
click at [227, 146] on div "Funil de Vendas_15710031_CURY|BETINA_REPORT_QUINZENAL_14.10" at bounding box center [166, 145] width 202 height 12
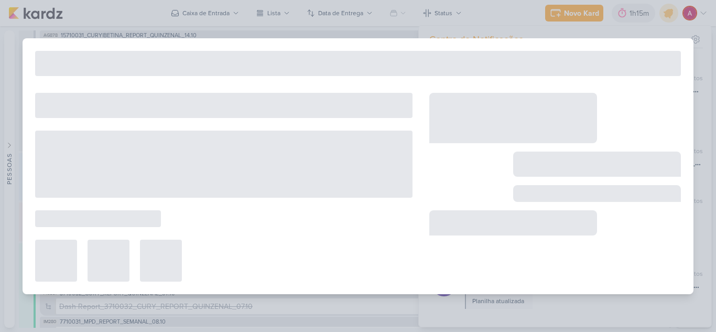
type input "Funil de Vendas_15710031_CURY|BETINA_REPORT_QUINZENAL_14.10"
type input "13 de outubro de 2025 às 12:00"
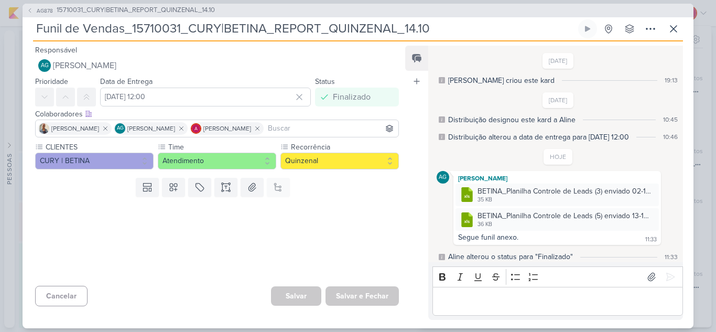
scroll to position [4, 0]
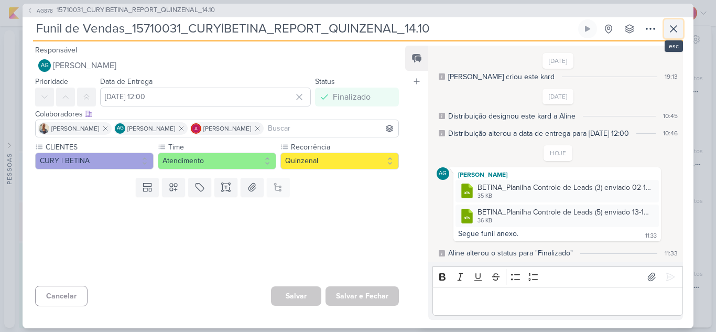
click at [672, 25] on icon at bounding box center [673, 29] width 13 height 13
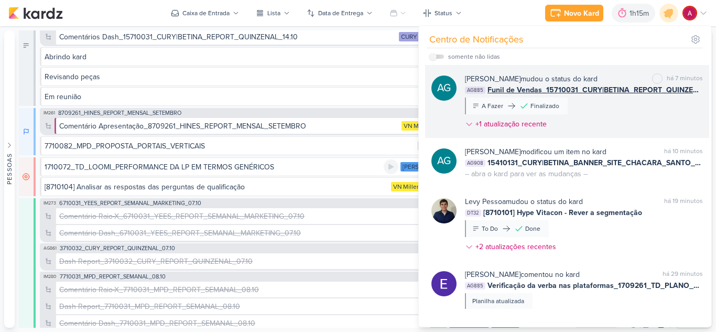
scroll to position [157, 0]
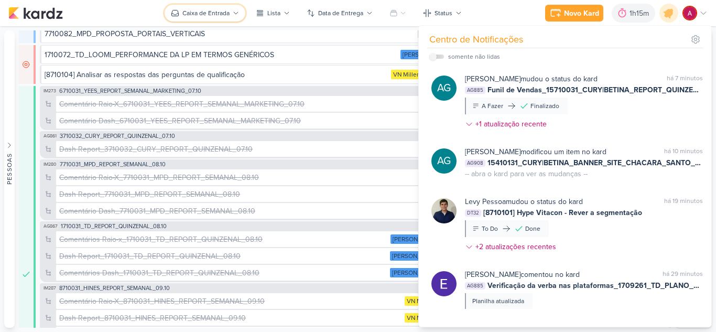
click at [227, 18] on button "Caixa de Entrada" at bounding box center [205, 13] width 81 height 17
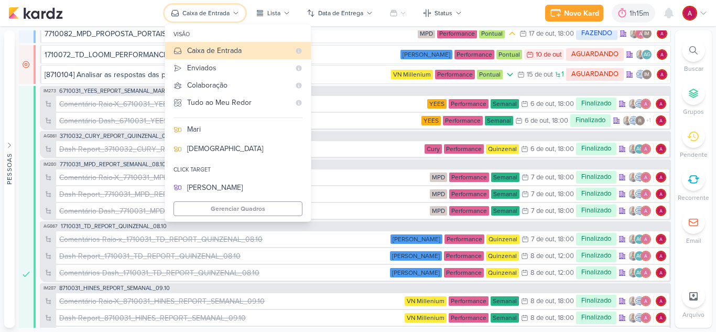
scroll to position [105, 0]
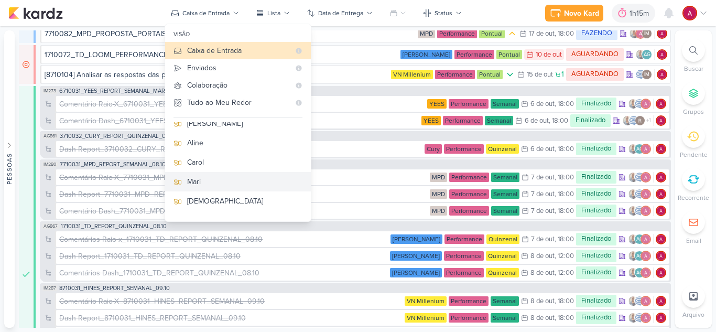
click at [180, 186] on button "Mari" at bounding box center [238, 181] width 146 height 19
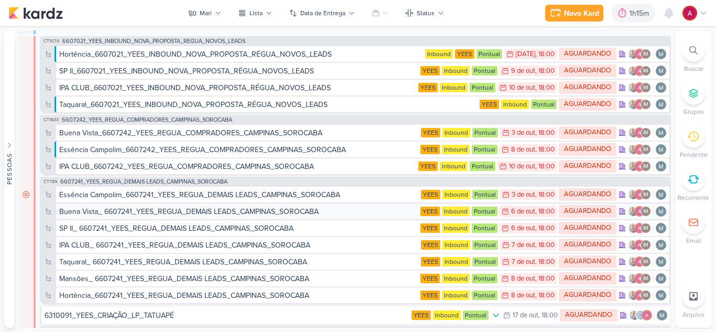
scroll to position [90, 0]
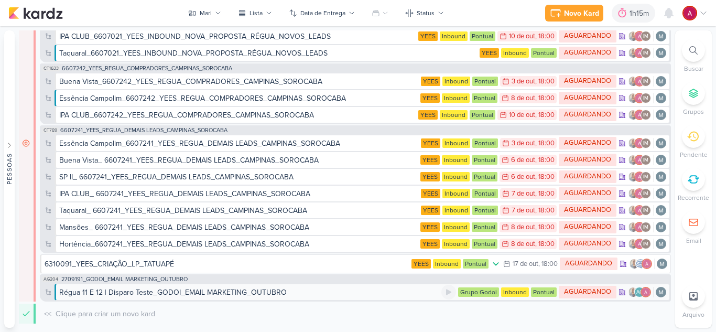
click at [191, 290] on div "Régua 11 E 12 | Disparo Teste_GODOI_EMAIL MARKETING_OUTUBRO" at bounding box center [172, 292] width 227 height 11
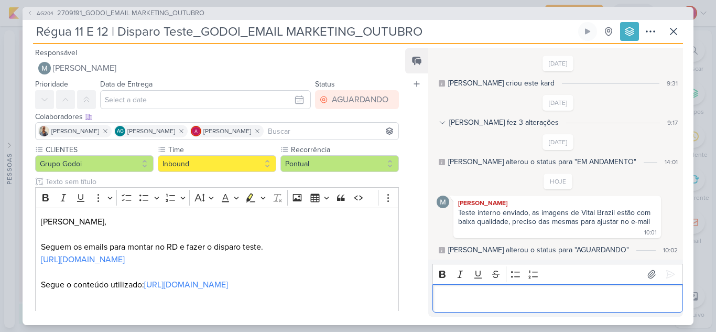
click at [498, 299] on p "Editor editing area: main" at bounding box center [558, 298] width 240 height 13
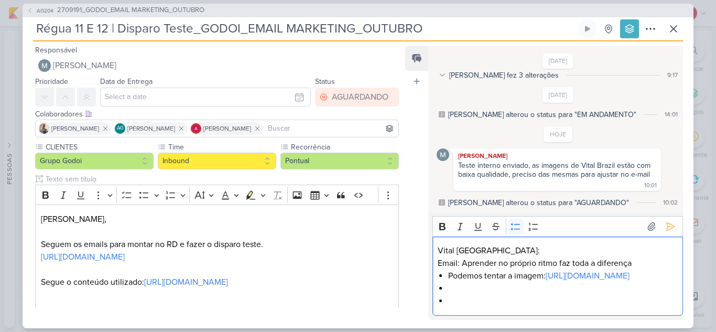
scroll to position [57, 0]
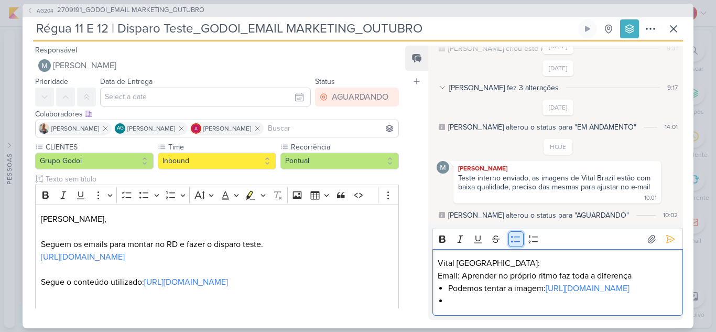
click at [518, 234] on icon "Editor toolbar" at bounding box center [516, 239] width 10 height 10
click at [630, 301] on p "A" at bounding box center [558, 301] width 240 height 13
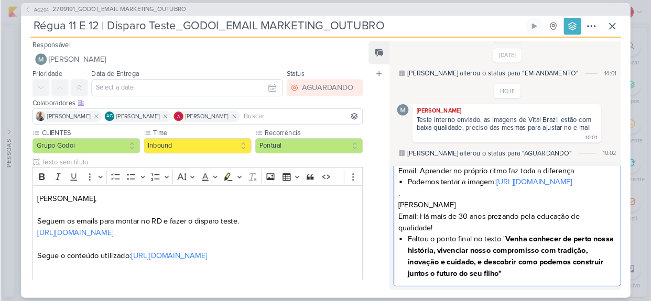
scroll to position [67, 0]
drag, startPoint x: 479, startPoint y: 226, endPoint x: 429, endPoint y: 231, distance: 50.1
click at [429, 231] on div "Rich Text Editor Bold Italic Underline Strikethrough Bulleted List Numbered Lis…" at bounding box center [555, 249] width 255 height 141
drag, startPoint x: 462, startPoint y: 240, endPoint x: 439, endPoint y: 238, distance: 23.1
click at [439, 238] on p "Email: Há mais de 30 anos prezando pela educação de qualidade!" at bounding box center [558, 244] width 240 height 25
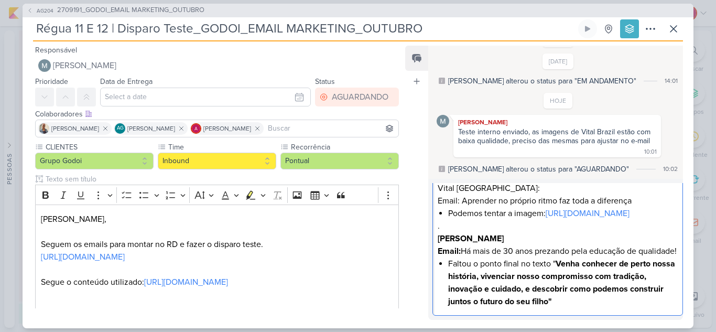
scroll to position [89, 0]
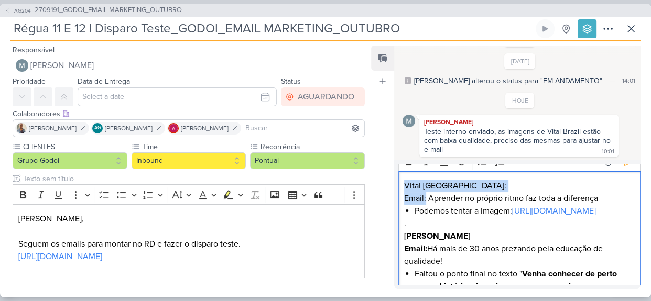
drag, startPoint x: 425, startPoint y: 199, endPoint x: 403, endPoint y: 189, distance: 23.9
click at [403, 189] on div "Vital Brazil: Email: Aprender no próprio ritmo faz toda a diferença Podemos ten…" at bounding box center [519, 248] width 242 height 155
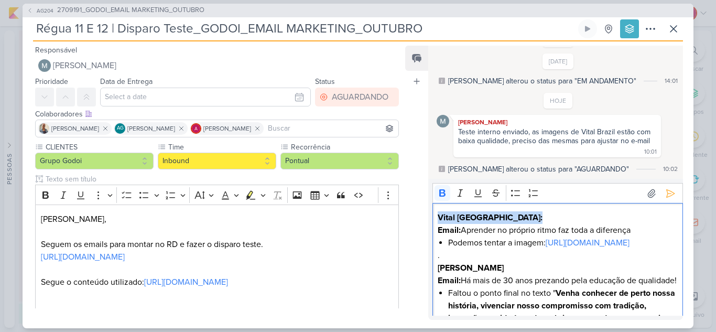
scroll to position [67, 0]
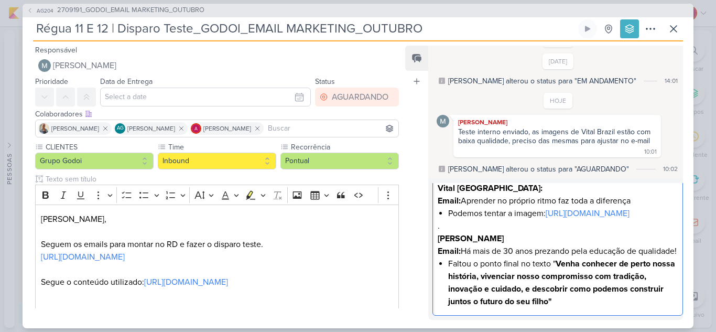
click at [629, 298] on li "Faltou o ponto final no texto " Venha conhecer de perto nossa história, vivenci…" at bounding box center [562, 282] width 229 height 50
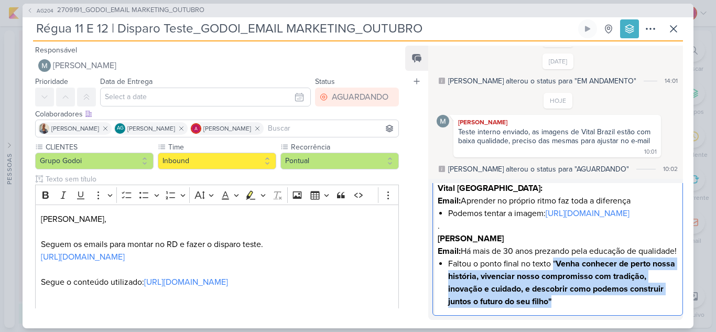
drag, startPoint x: 580, startPoint y: 299, endPoint x: 553, endPoint y: 267, distance: 41.7
click at [553, 267] on li "Faltou o ponto final no texto " Venha conhecer de perto nossa história, vivenci…" at bounding box center [562, 282] width 229 height 50
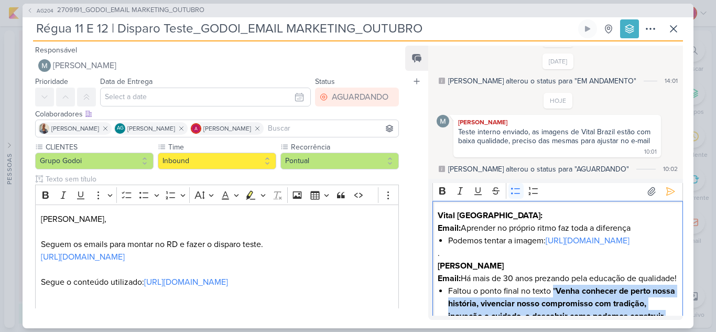
scroll to position [0, 0]
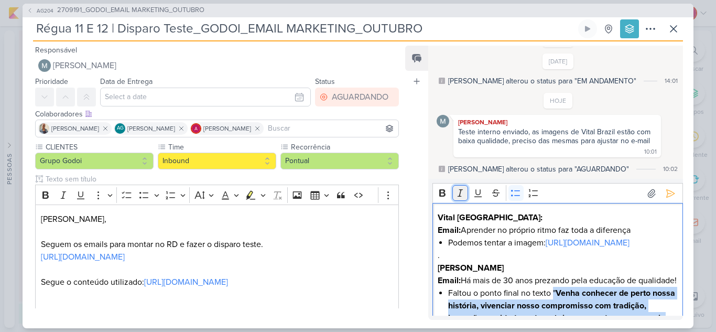
click at [461, 192] on icon "Editor toolbar" at bounding box center [460, 193] width 10 height 10
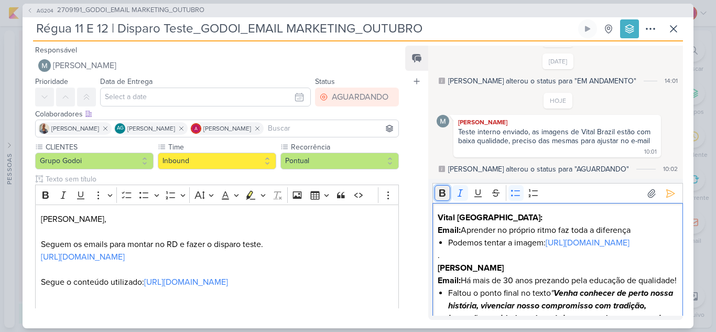
click at [444, 196] on icon "Editor toolbar" at bounding box center [442, 193] width 10 height 10
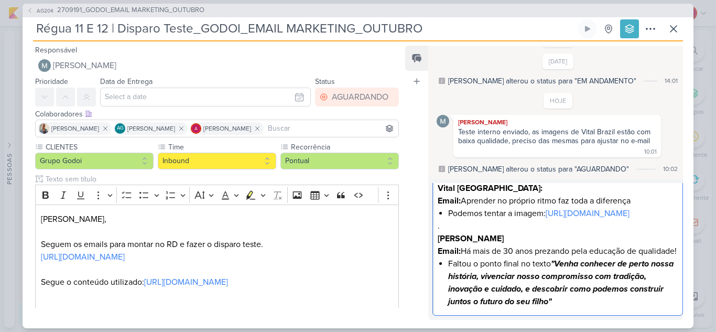
scroll to position [67, 0]
click at [588, 305] on li "Faltou o ponto final no texto "Venha conhecer de perto nossa história, vivencia…" at bounding box center [562, 282] width 229 height 50
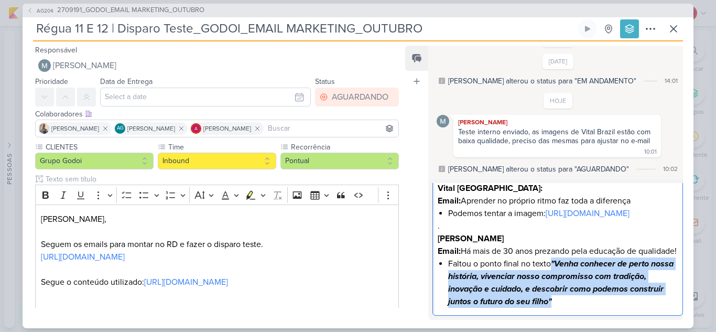
drag, startPoint x: 555, startPoint y: 263, endPoint x: 568, endPoint y: 299, distance: 38.2
click at [568, 299] on li "Faltou o ponto final no texto "Venha conhecer de perto nossa história, vivencia…" at bounding box center [562, 282] width 229 height 50
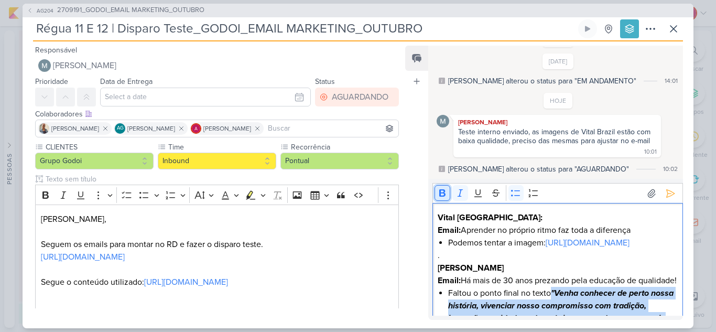
click at [440, 195] on icon "Editor toolbar" at bounding box center [442, 192] width 6 height 7
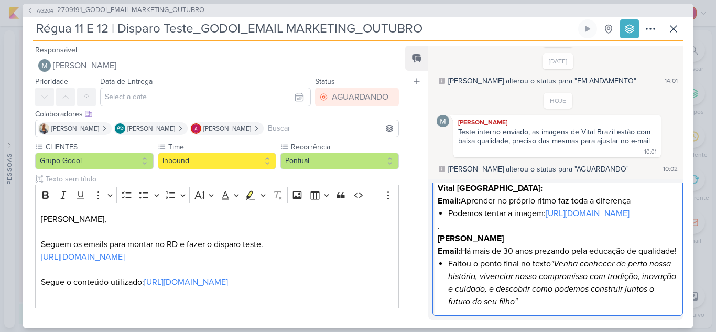
click at [563, 308] on div "Vital Brazil: Email: Aprender no próprio ritmo faz toda a diferença Podemos ten…" at bounding box center [557, 244] width 251 height 142
click at [555, 266] on icon ""Venha conhecer de perto nossa história, vivenciar nosso compromisso com tradiç…" at bounding box center [562, 282] width 228 height 48
click at [0, 0] on lt-span "Corrigir todas as aspas." at bounding box center [0, 0] width 0 height 0
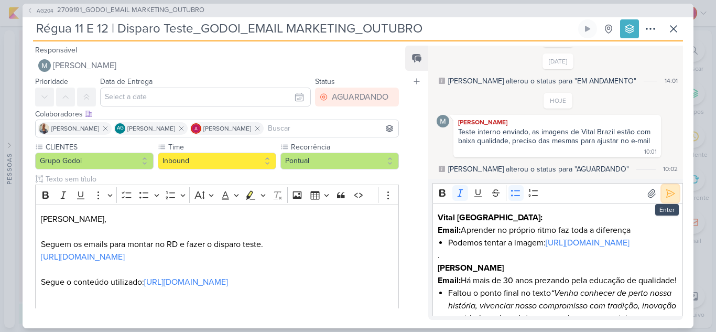
click at [665, 192] on icon at bounding box center [670, 193] width 10 height 10
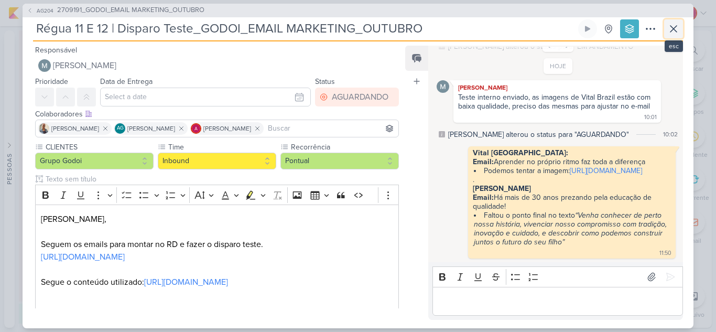
drag, startPoint x: 676, startPoint y: 31, endPoint x: 647, endPoint y: 35, distance: 28.5
click at [675, 31] on icon at bounding box center [673, 29] width 13 height 13
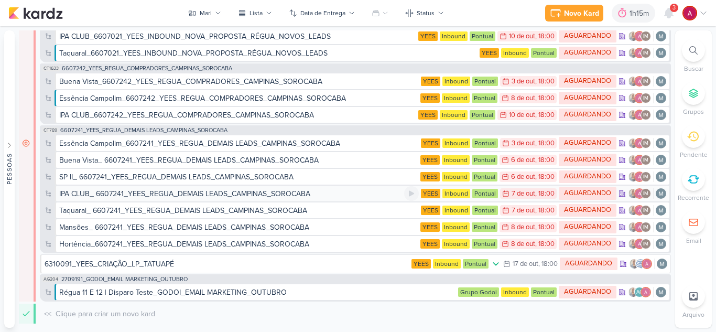
scroll to position [0, 0]
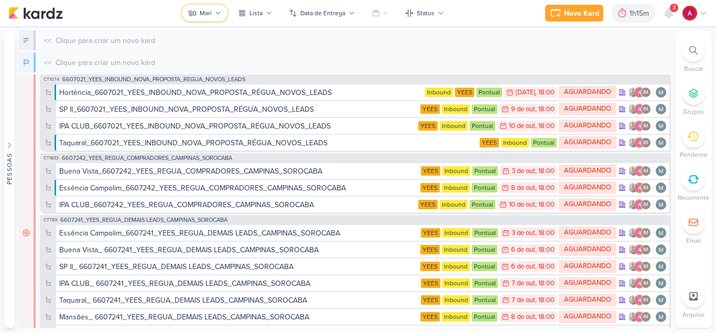
click at [206, 14] on div "Mari" at bounding box center [206, 12] width 12 height 9
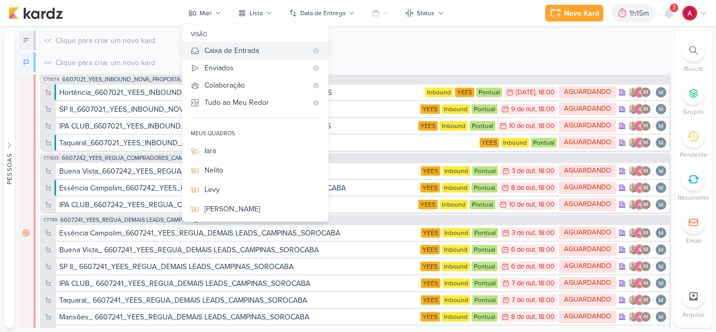
click at [255, 55] on div "Caixa de Entrada" at bounding box center [255, 50] width 103 height 11
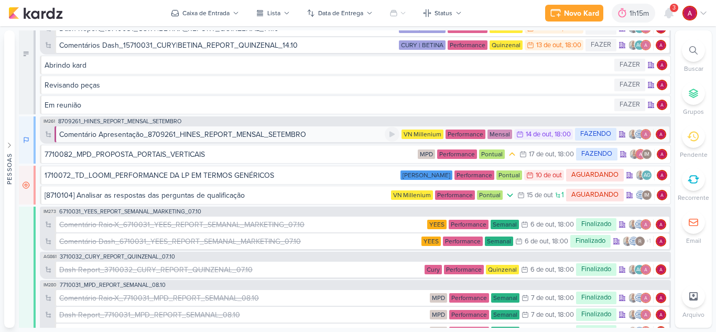
scroll to position [52, 0]
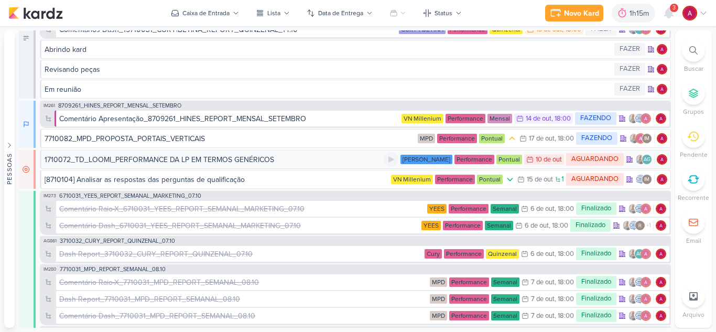
click at [296, 158] on div "1710072_TD_LOOMI_PERFORMANCE DA LP EM TERMOS GENÉRICOS" at bounding box center [214, 159] width 339 height 11
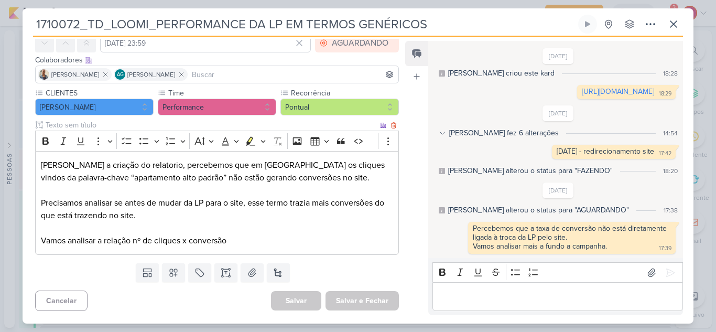
scroll to position [0, 0]
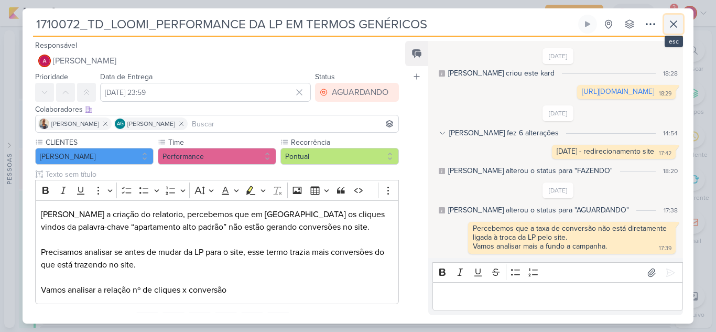
click at [676, 21] on icon at bounding box center [673, 24] width 6 height 6
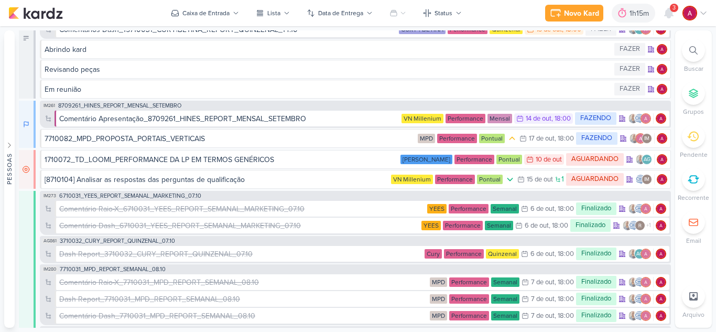
click at [671, 9] on div "3" at bounding box center [674, 8] width 8 height 8
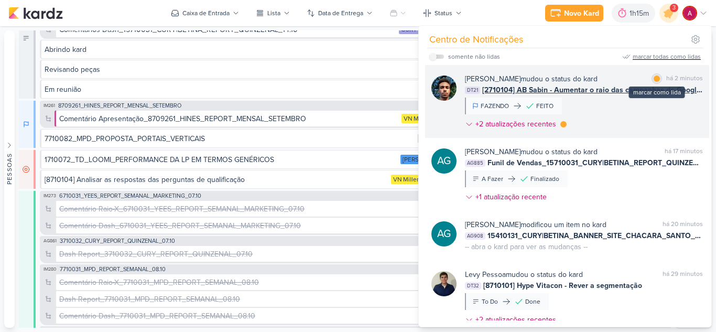
click at [656, 76] on div at bounding box center [657, 78] width 6 height 6
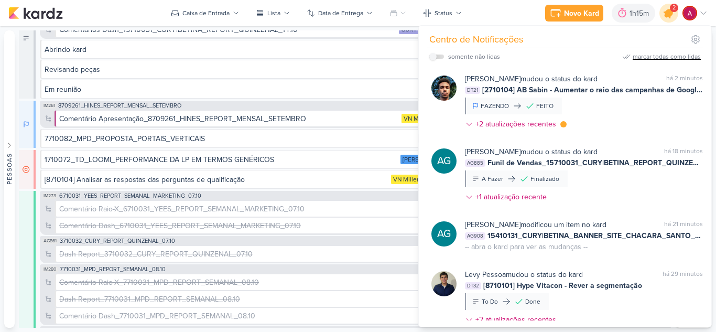
click at [675, 16] on icon at bounding box center [669, 13] width 18 height 18
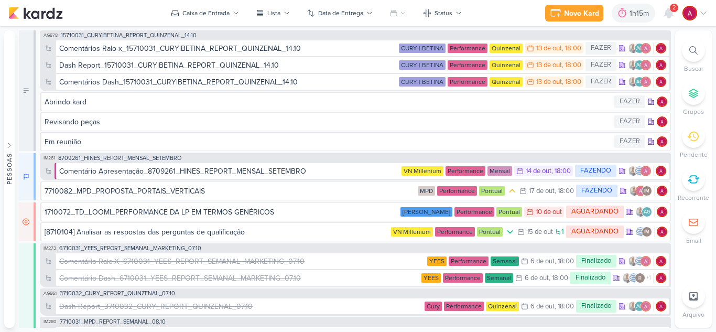
drag, startPoint x: 673, startPoint y: 12, endPoint x: 666, endPoint y: 31, distance: 21.1
click at [672, 12] on span "2" at bounding box center [673, 8] width 3 height 8
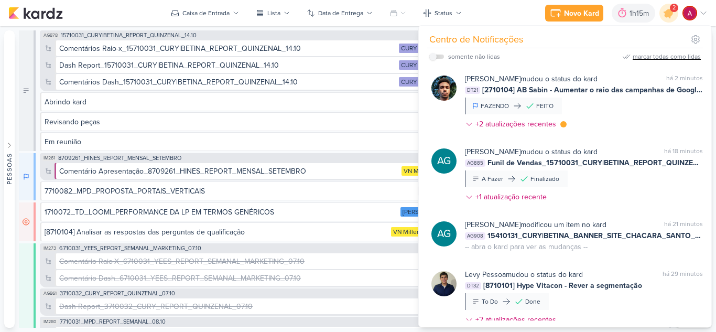
click at [670, 58] on div "marcar todas como lidas" at bounding box center [667, 56] width 68 height 9
click at [674, 18] on div at bounding box center [669, 13] width 27 height 27
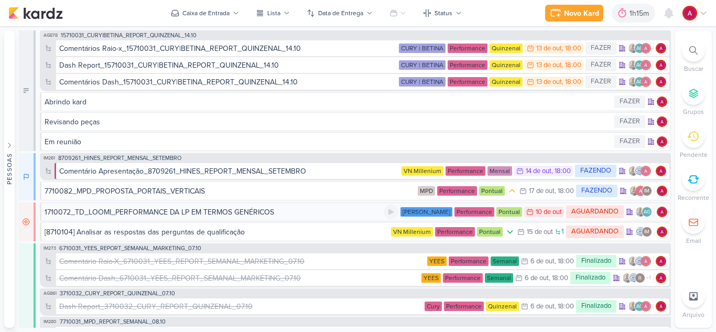
click at [184, 208] on div "1710072_TD_LOOMI_PERFORMANCE DA LP EM TERMOS GENÉRICOS" at bounding box center [160, 212] width 230 height 11
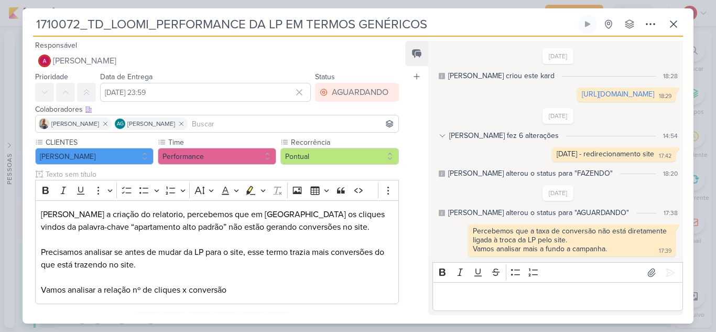
scroll to position [3, 0]
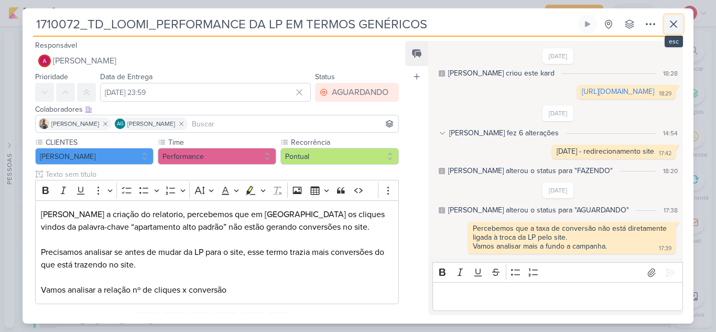
click at [676, 26] on icon at bounding box center [673, 24] width 6 height 6
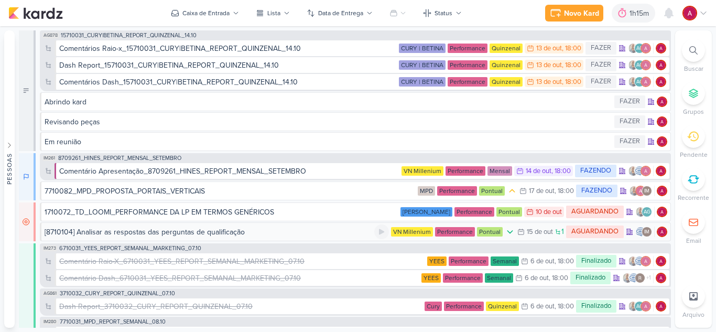
click at [166, 232] on div "[8710104] Analisar as respostas das perguntas de qualificação" at bounding box center [145, 231] width 200 height 11
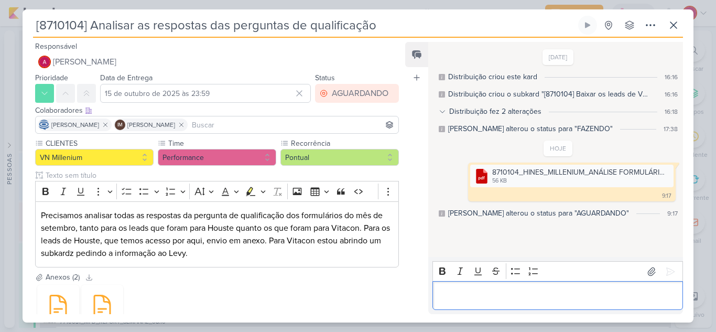
click at [487, 295] on p "Editor editing area: main" at bounding box center [558, 295] width 240 height 13
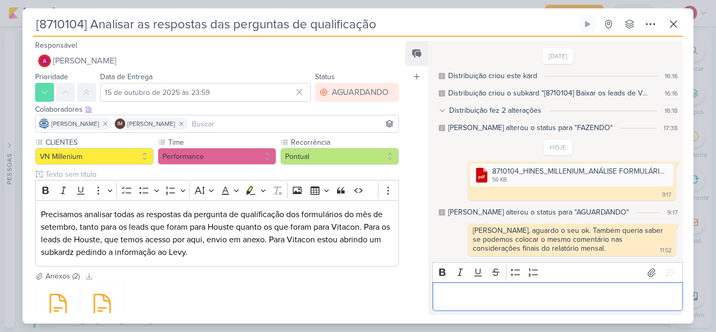
scroll to position [2, 0]
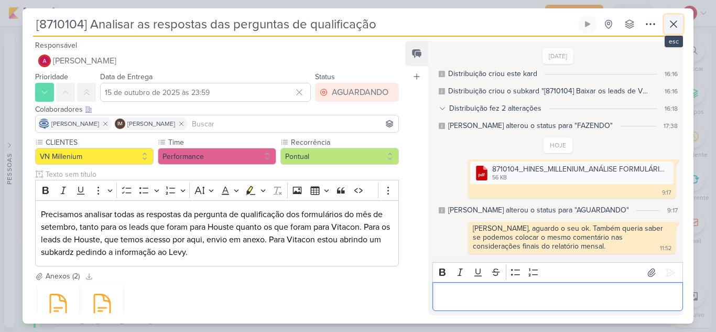
click at [671, 26] on icon at bounding box center [673, 24] width 6 height 6
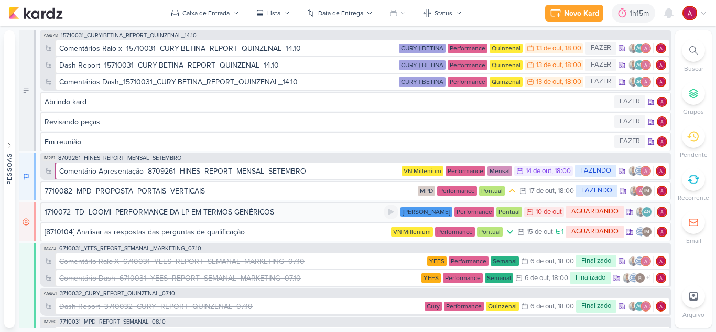
click at [154, 212] on div "1710072_TD_LOOMI_PERFORMANCE DA LP EM TERMOS GENÉRICOS" at bounding box center [160, 212] width 230 height 11
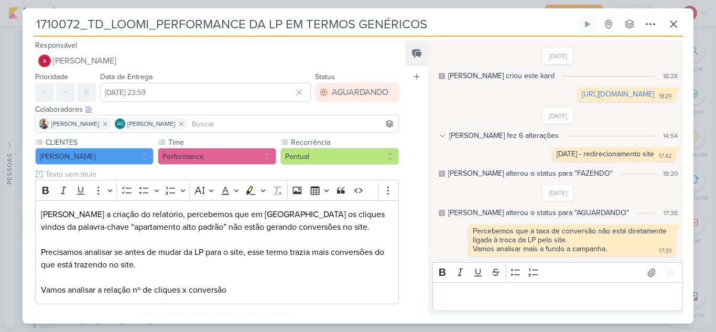
scroll to position [3, 0]
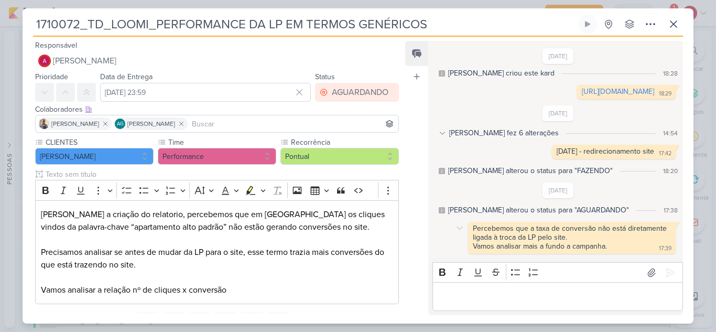
click at [440, 233] on div "Percebemos que a taxa de conversão não está diretamente ligada à troca da LP pe…" at bounding box center [558, 238] width 243 height 32
click at [646, 270] on icon at bounding box center [651, 272] width 10 height 10
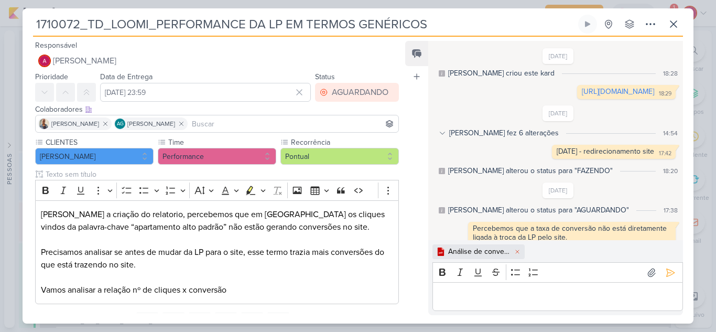
scroll to position [20, 0]
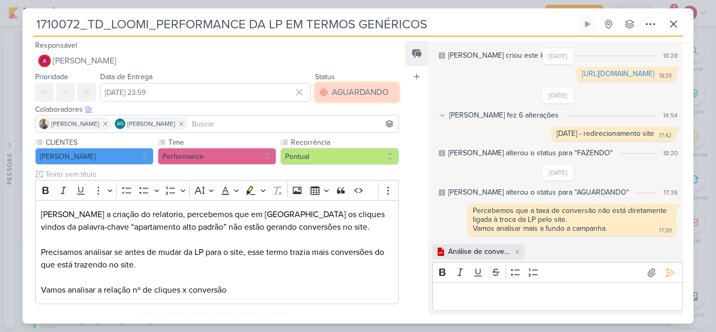
click at [333, 88] on div "AGUARDANDO" at bounding box center [360, 92] width 57 height 13
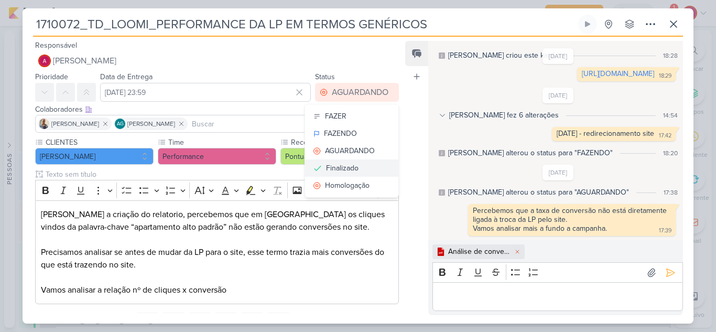
click at [352, 164] on div "Finalizado" at bounding box center [342, 167] width 32 height 11
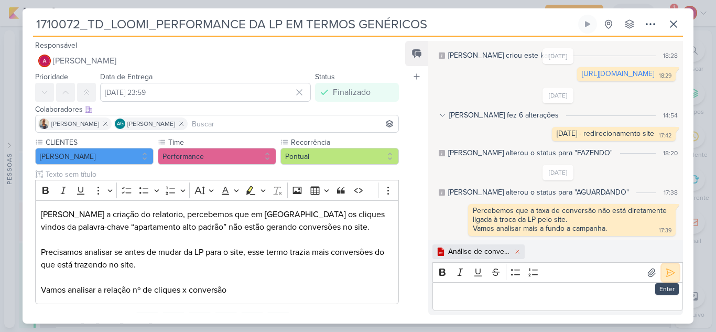
click at [665, 274] on icon at bounding box center [670, 272] width 10 height 10
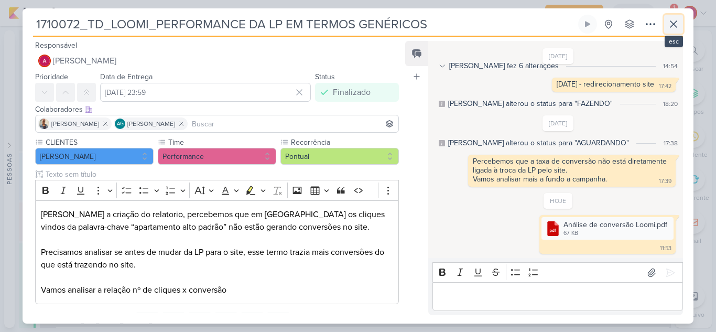
click at [677, 30] on button at bounding box center [673, 24] width 19 height 19
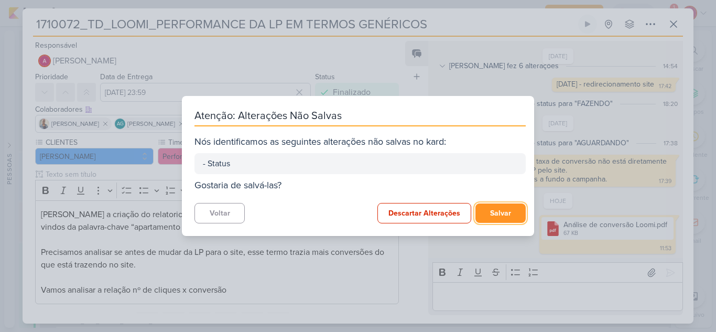
click at [494, 212] on button "Salvar" at bounding box center [500, 212] width 50 height 19
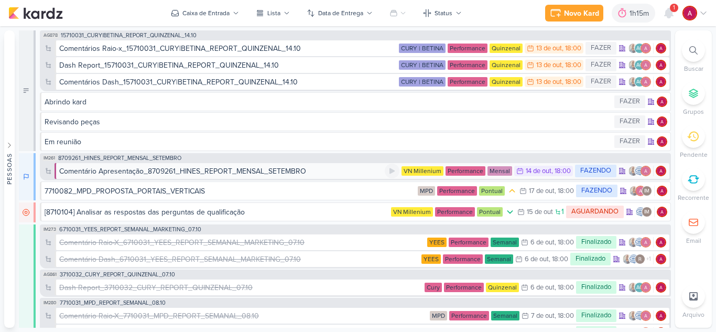
click at [170, 170] on div "Comentário Apresentação_8709261_HINES_REPORT_MENSAL_SETEMBRO" at bounding box center [182, 171] width 247 height 11
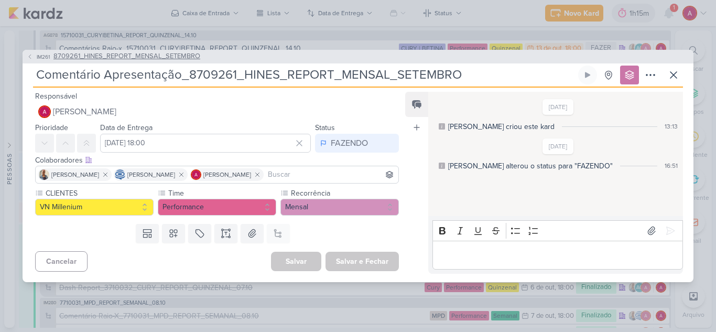
click at [180, 54] on span "8709261_HINES_REPORT_MENSAL_SETEMBRO" at bounding box center [126, 56] width 147 height 10
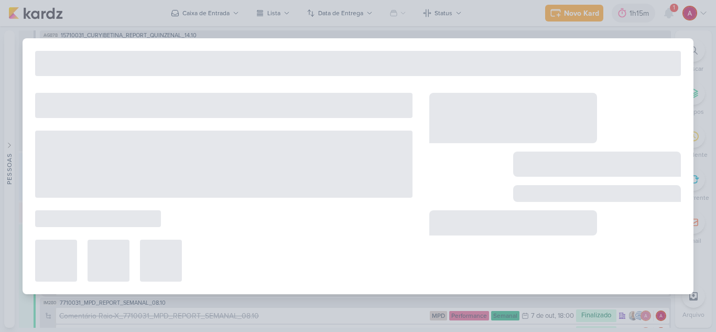
type input "8709261_HINES_REPORT_MENSAL_SETEMBRO"
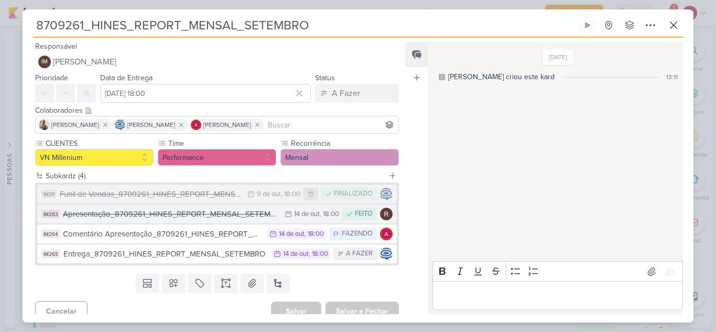
click at [192, 216] on div "Apresentação_8709261_HINES_REPORT_MENSAL_SETEMBRO" at bounding box center [171, 214] width 216 height 12
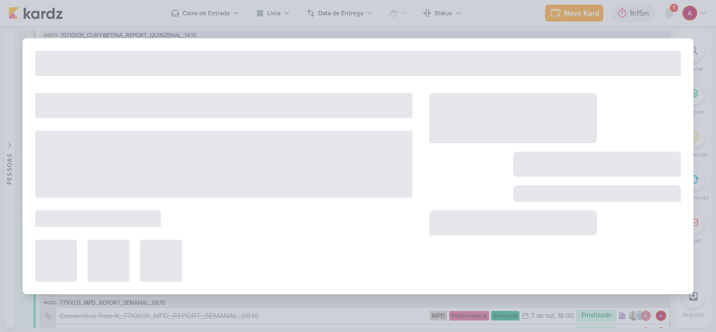
type input "Apresentação_8709261_HINES_REPORT_MENSAL_SETEMBRO"
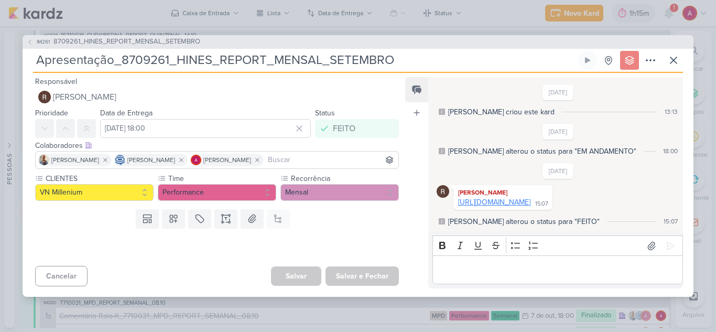
click at [495, 202] on link "https://www.canva.com/design/DAG1U5Llkm4/7EhAQQSWe08mFNX-o6upPw/edit" at bounding box center [494, 202] width 72 height 9
click at [37, 38] on span "IM261" at bounding box center [43, 42] width 16 height 8
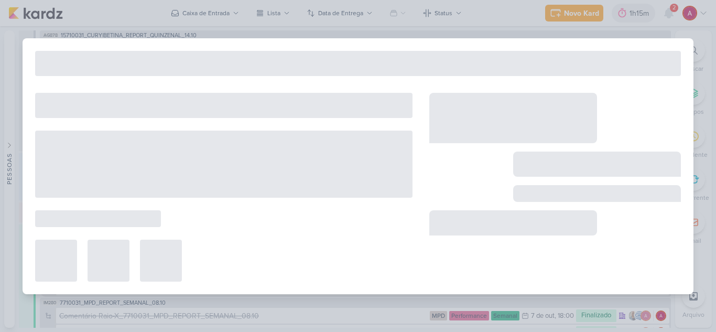
type input "8709261_HINES_REPORT_MENSAL_SETEMBRO"
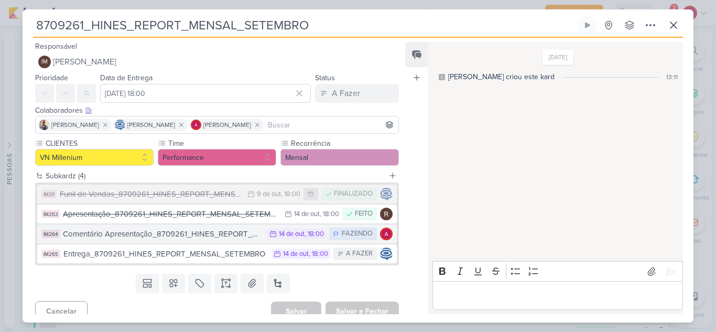
click at [164, 233] on div "Comentário Apresentação_8709261_HINES_REPORT_MENSAL_SETEMBRO" at bounding box center [162, 234] width 199 height 12
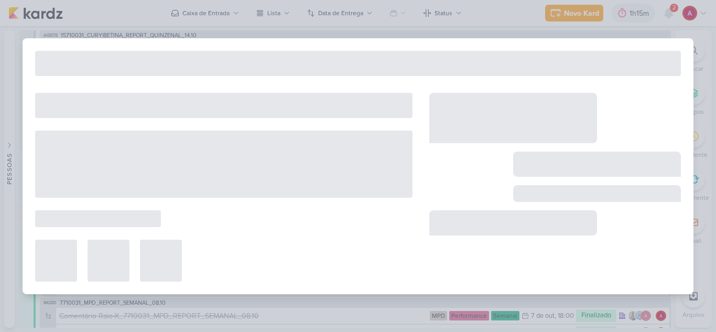
type input "Comentário Apresentação_8709261_HINES_REPORT_MENSAL_SETEMBRO"
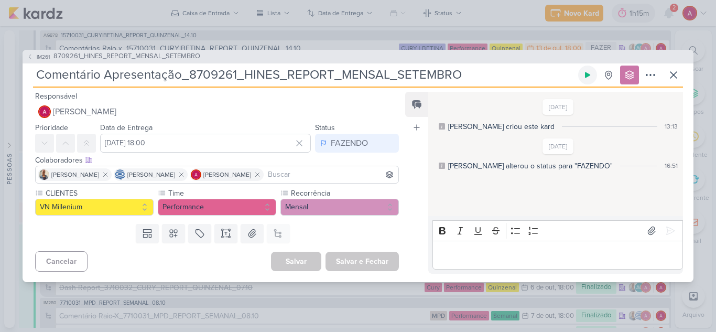
click at [586, 77] on icon at bounding box center [587, 75] width 8 height 8
click at [471, 260] on p "Editor editing area: main" at bounding box center [558, 254] width 240 height 13
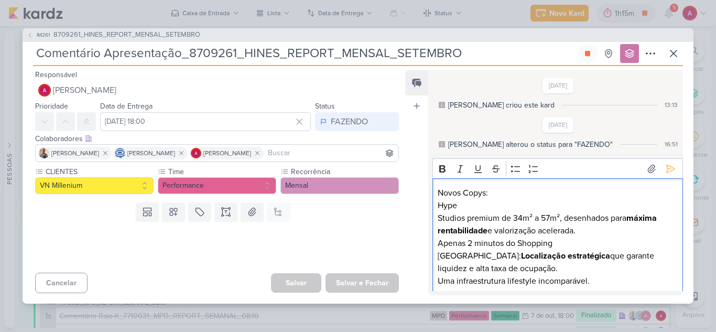
click at [439, 221] on p "Studios premium de 34m² a 57m², desenhados para máxima rentabilidade e valoriza…" at bounding box center [558, 224] width 240 height 25
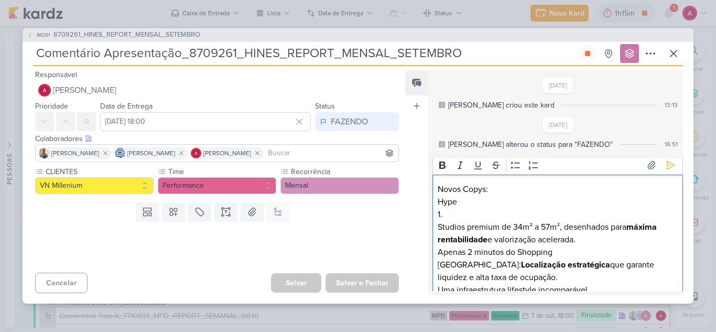
scroll to position [4, 0]
click at [598, 283] on p "Uma infraestrutura lifestyle incomparável." at bounding box center [558, 289] width 240 height 13
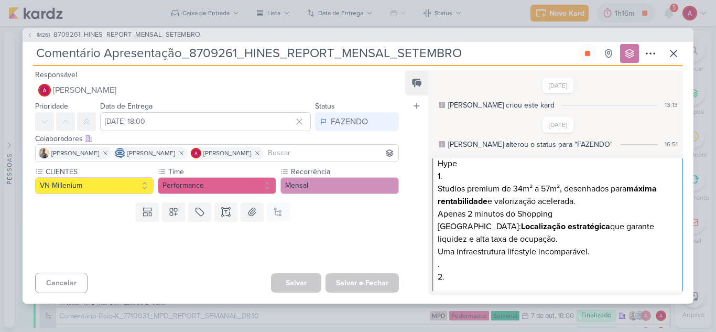
scroll to position [83, 0]
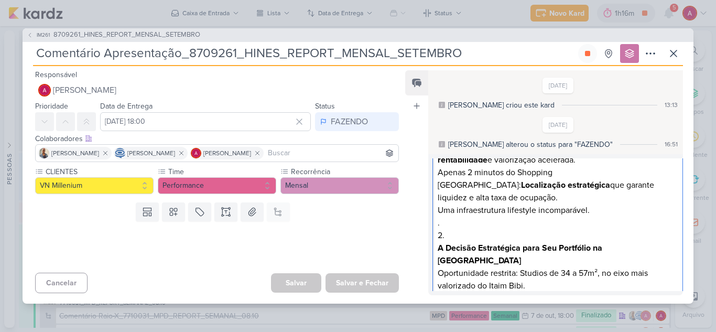
click at [533, 292] on p "Posicione seu capital a apenas 2 minutos do Shopping Vila Olímpia." at bounding box center [558, 304] width 240 height 25
click at [501, 292] on p "Posicione seu capital a apenas 2 minutos do Shopping Vila Olímpia." at bounding box center [558, 304] width 240 height 25
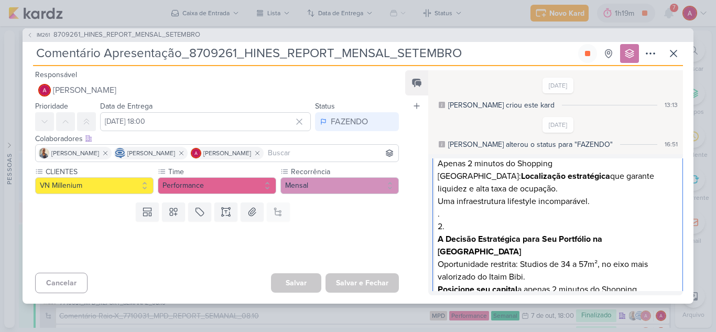
scroll to position [117, 0]
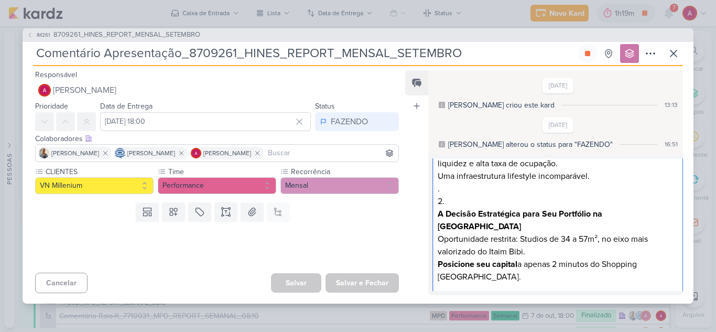
click at [473, 296] on p "Prime" at bounding box center [558, 302] width 240 height 13
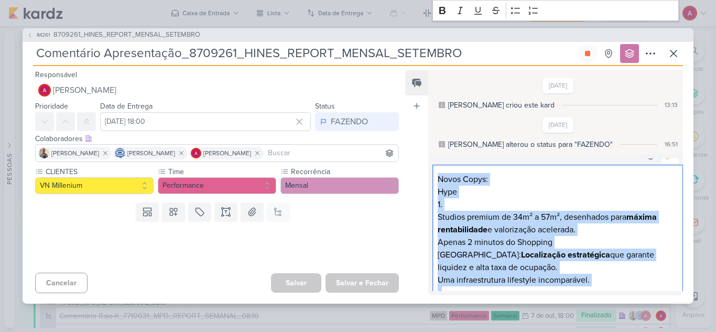
scroll to position [0, 0]
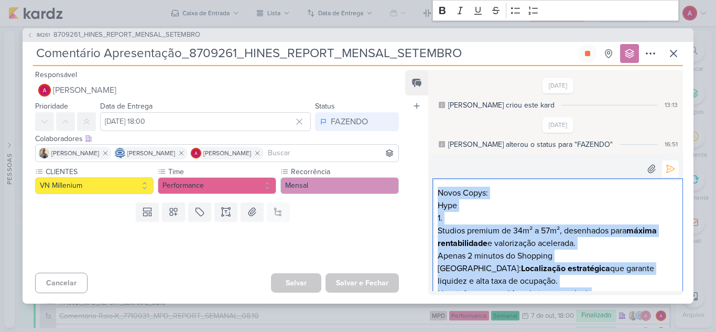
drag, startPoint x: 614, startPoint y: 276, endPoint x: 426, endPoint y: 174, distance: 213.4
click at [426, 174] on div "Feed Atrelar email Solte o email para atrelar ao kard 26/9/25 Isabella criou es…" at bounding box center [544, 182] width 278 height 225
click at [439, 9] on icon "Editor toolbar" at bounding box center [442, 10] width 6 height 7
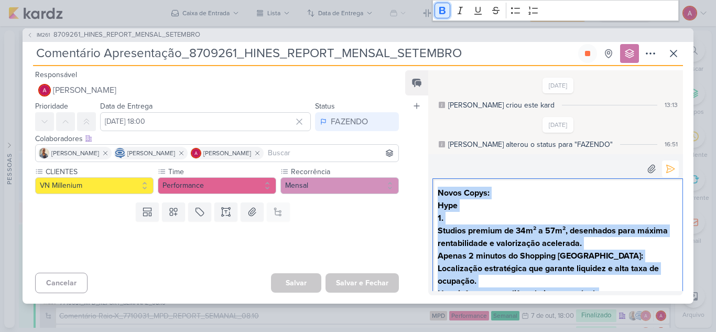
click at [440, 9] on icon "Editor toolbar" at bounding box center [442, 10] width 6 height 7
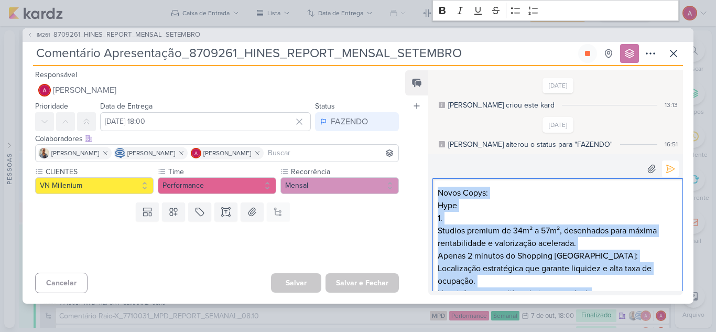
click at [473, 216] on p "1." at bounding box center [558, 218] width 240 height 13
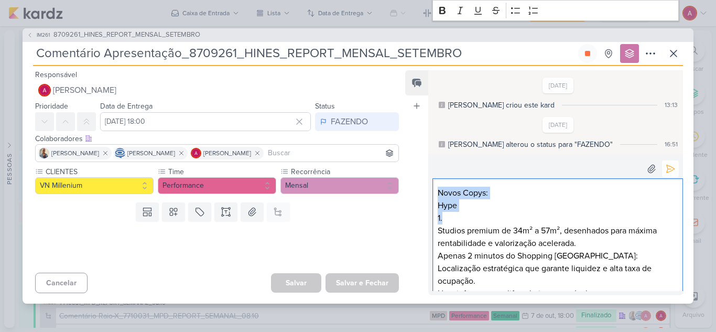
drag, startPoint x: 454, startPoint y: 218, endPoint x: 427, endPoint y: 194, distance: 36.0
click at [427, 194] on div "Feed Atrelar email Solte o email para atrelar ao kard 26/9/25 Isabella criou es…" at bounding box center [544, 182] width 278 height 225
click at [442, 10] on icon "Editor toolbar" at bounding box center [442, 10] width 6 height 7
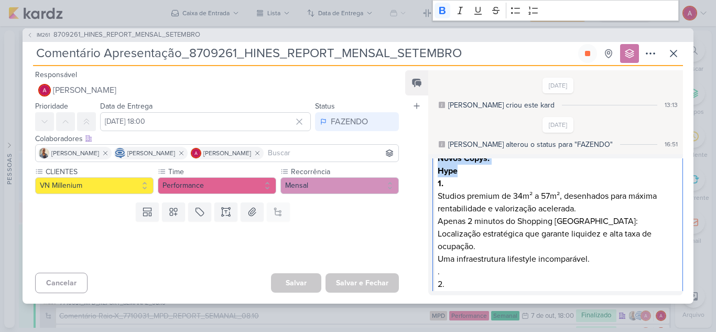
scroll to position [105, 0]
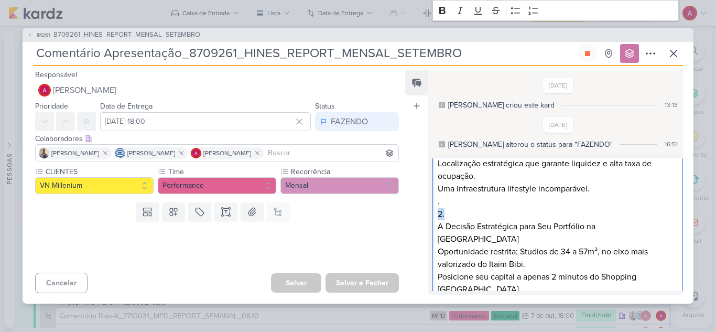
drag, startPoint x: 458, startPoint y: 203, endPoint x: 435, endPoint y: 199, distance: 23.9
click at [435, 199] on div "Novos Copys: Hype 1. Studios premium de 34m² a 57m², desenhados para máxima ren…" at bounding box center [557, 295] width 251 height 444
click at [439, 14] on icon "Editor toolbar" at bounding box center [442, 10] width 10 height 10
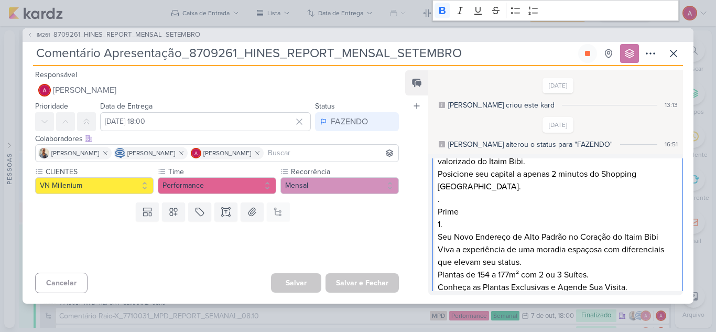
scroll to position [210, 0]
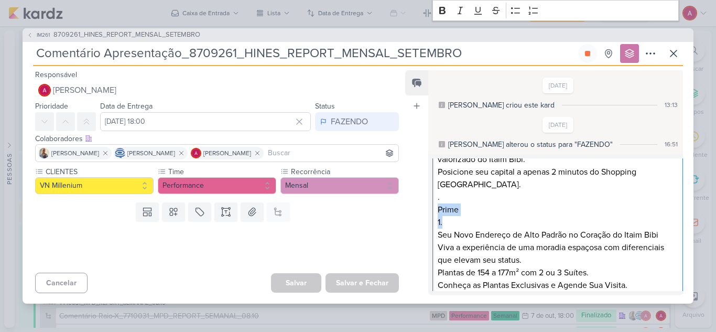
drag, startPoint x: 454, startPoint y: 197, endPoint x: 431, endPoint y: 190, distance: 23.5
click at [431, 190] on div "Rich Text Editor Bold Italic Underline Strikethrough Bulleted List Numbered Lis…" at bounding box center [555, 224] width 255 height 141
click at [442, 12] on icon "Editor toolbar" at bounding box center [442, 10] width 10 height 10
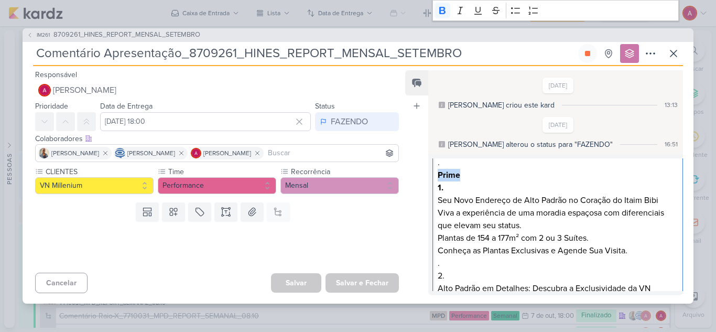
scroll to position [306, 0]
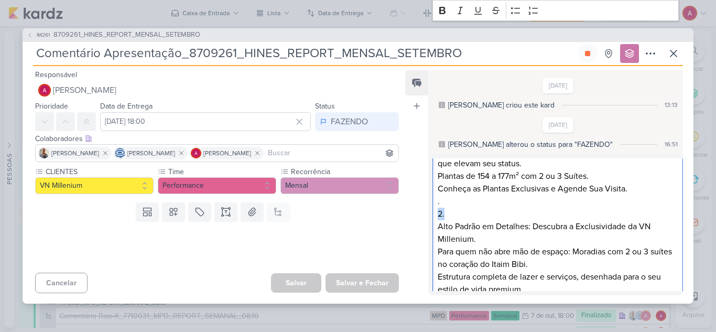
drag, startPoint x: 447, startPoint y: 191, endPoint x: 436, endPoint y: 191, distance: 11.0
click at [436, 191] on div "Novos Copys: Hype 1. Studios premium de 34m² a 57m², desenhados para máxima ren…" at bounding box center [557, 94] width 251 height 444
click at [444, 10] on icon "Editor toolbar" at bounding box center [442, 10] width 6 height 7
click at [495, 245] on p "Para quem não abre mão de espaço: Moradias com 2 ou 3 suítes no coração do Itai…" at bounding box center [558, 257] width 240 height 25
drag, startPoint x: 576, startPoint y: 227, endPoint x: 607, endPoint y: 228, distance: 30.9
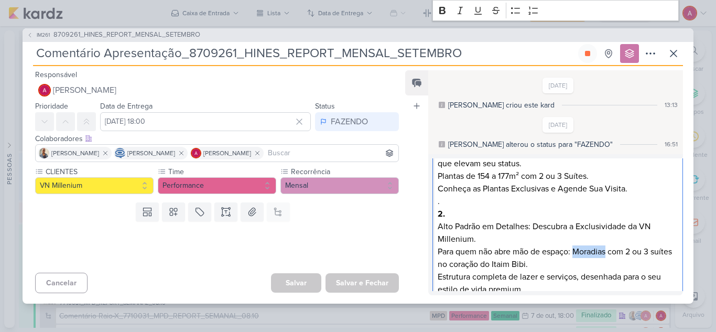
click at [608, 245] on p "Para quem não abre mão de espaço: Moradias com 2 ou 3 suítes no coração do Itai…" at bounding box center [558, 257] width 240 height 25
click at [535, 220] on p "Alto Padrão em Detalhes: Descubra a Exclusividade da VN Millenium." at bounding box center [558, 232] width 240 height 25
click at [617, 296] on p "Receba mais informações e agende uma visita." at bounding box center [558, 302] width 240 height 13
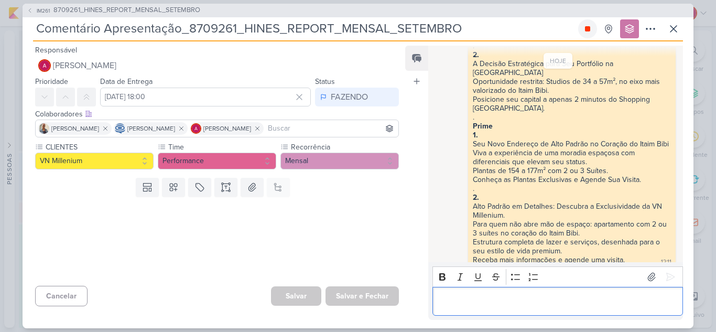
click at [586, 33] on button at bounding box center [587, 28] width 19 height 19
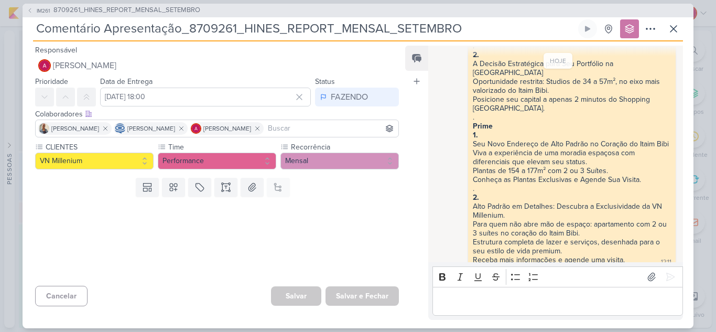
click at [459, 296] on p "Editor editing area: main" at bounding box center [558, 301] width 240 height 13
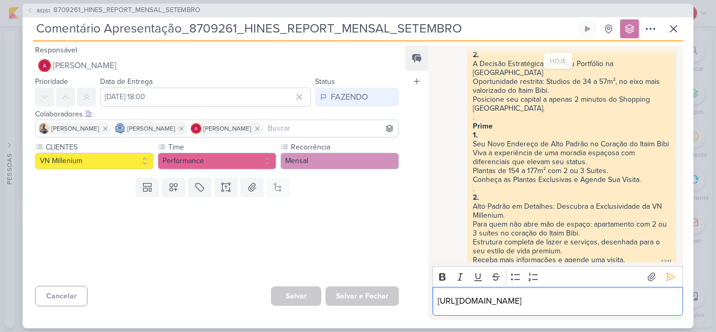
scroll to position [232, 0]
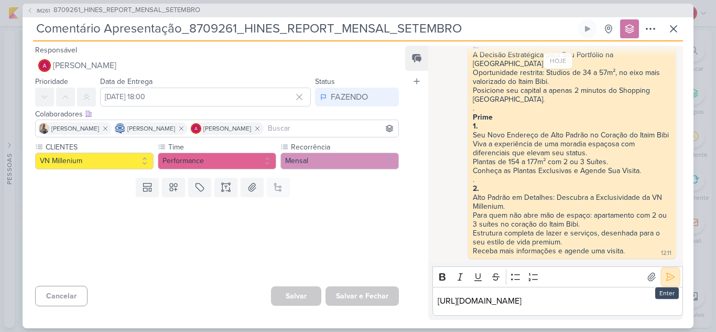
click at [667, 272] on icon at bounding box center [670, 277] width 10 height 10
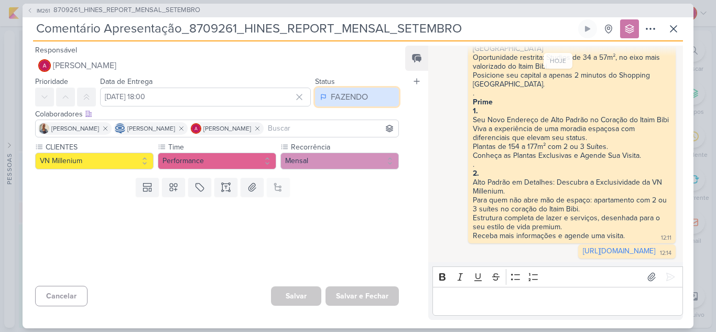
click at [353, 99] on div "FAZENDO" at bounding box center [349, 97] width 37 height 13
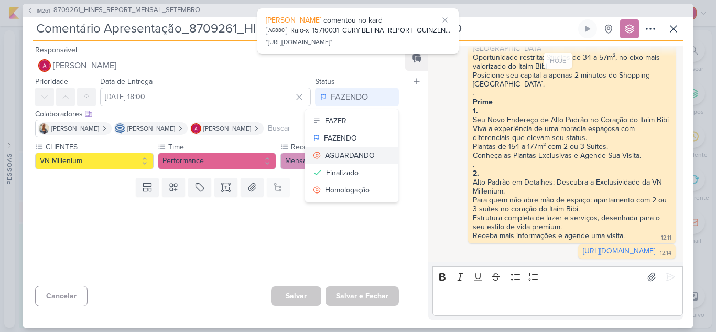
click at [343, 159] on div "AGUARDANDO" at bounding box center [350, 155] width 50 height 11
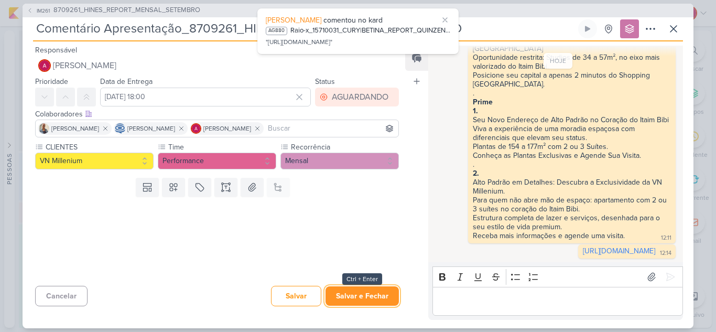
click at [363, 300] on button "Salvar e Fechar" at bounding box center [361, 295] width 73 height 19
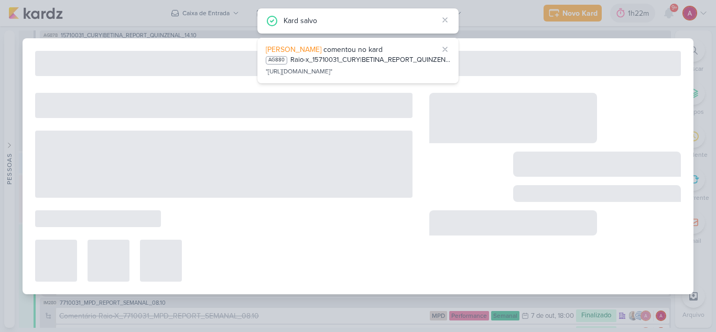
type input "8709261_HINES_REPORT_MENSAL_SETEMBRO"
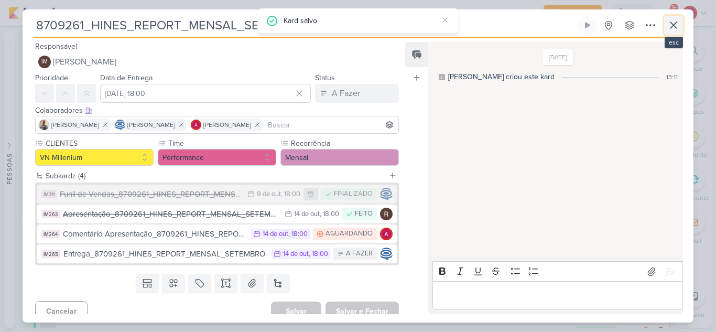
click at [675, 29] on icon at bounding box center [673, 25] width 13 height 13
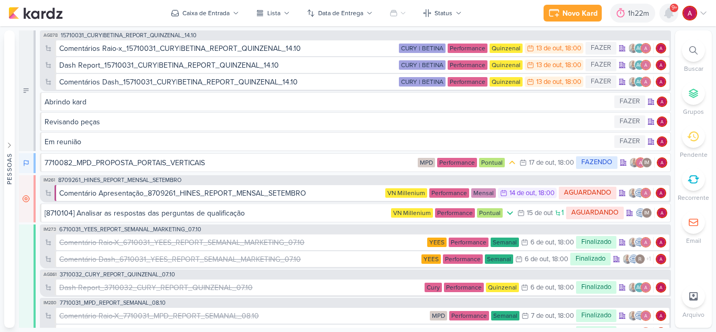
click at [668, 19] on icon at bounding box center [669, 13] width 13 height 13
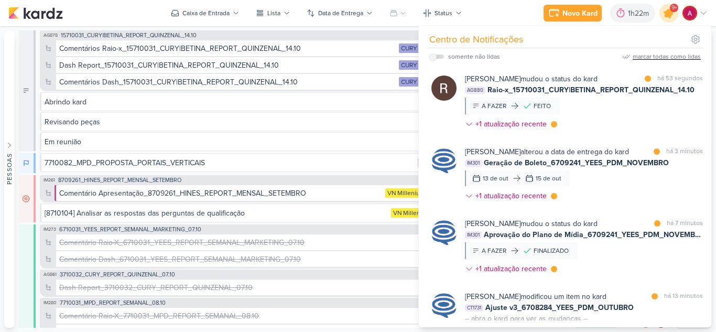
click at [667, 17] on icon at bounding box center [669, 13] width 13 height 13
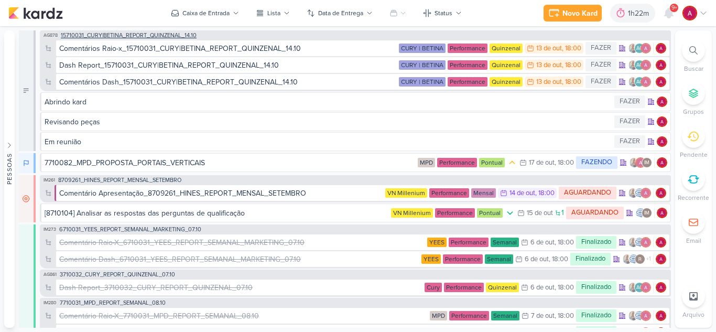
click at [153, 36] on span "15710031_CURY|BETINA_REPORT_QUINZENAL_14.10" at bounding box center [129, 35] width 136 height 6
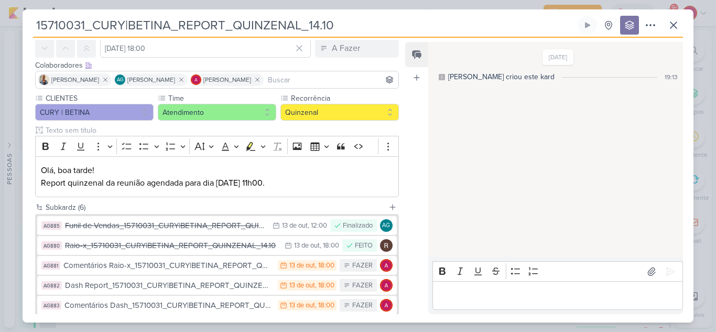
scroll to position [126, 0]
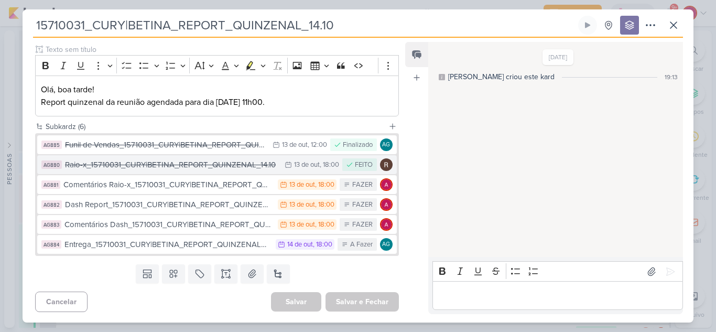
click at [196, 167] on div "Raio-x_15710031_CURY|BETINA_REPORT_QUINZENAL_14.10" at bounding box center [172, 165] width 214 height 12
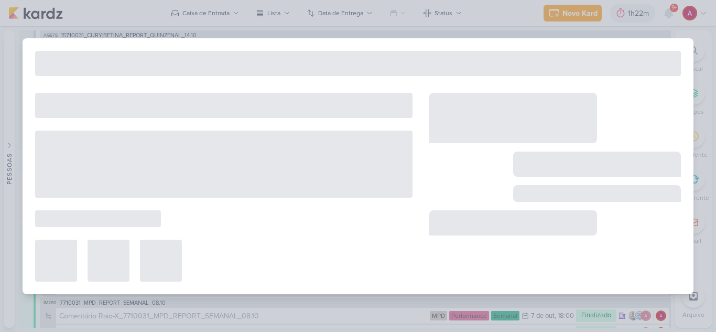
type input "Raio-x_15710031_CURY|BETINA_REPORT_QUINZENAL_14.10"
type input "13 de outubro de 2025 às 18:00"
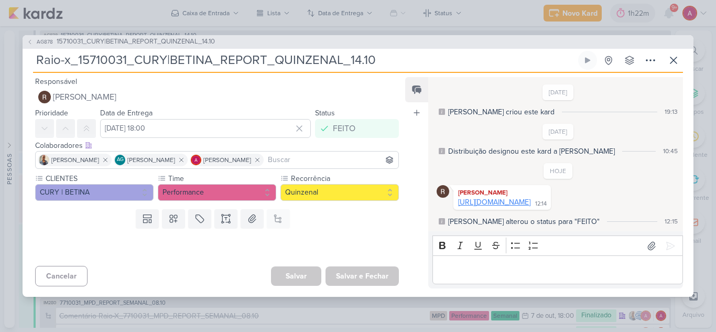
click at [478, 198] on link "https://docs.google.com/spreadsheets/d/1tYximWRgaY8WFkf4ZJDUpkQjhvd8TBDxm2K584D…" at bounding box center [494, 202] width 72 height 9
